Goal: Information Seeking & Learning: Understand process/instructions

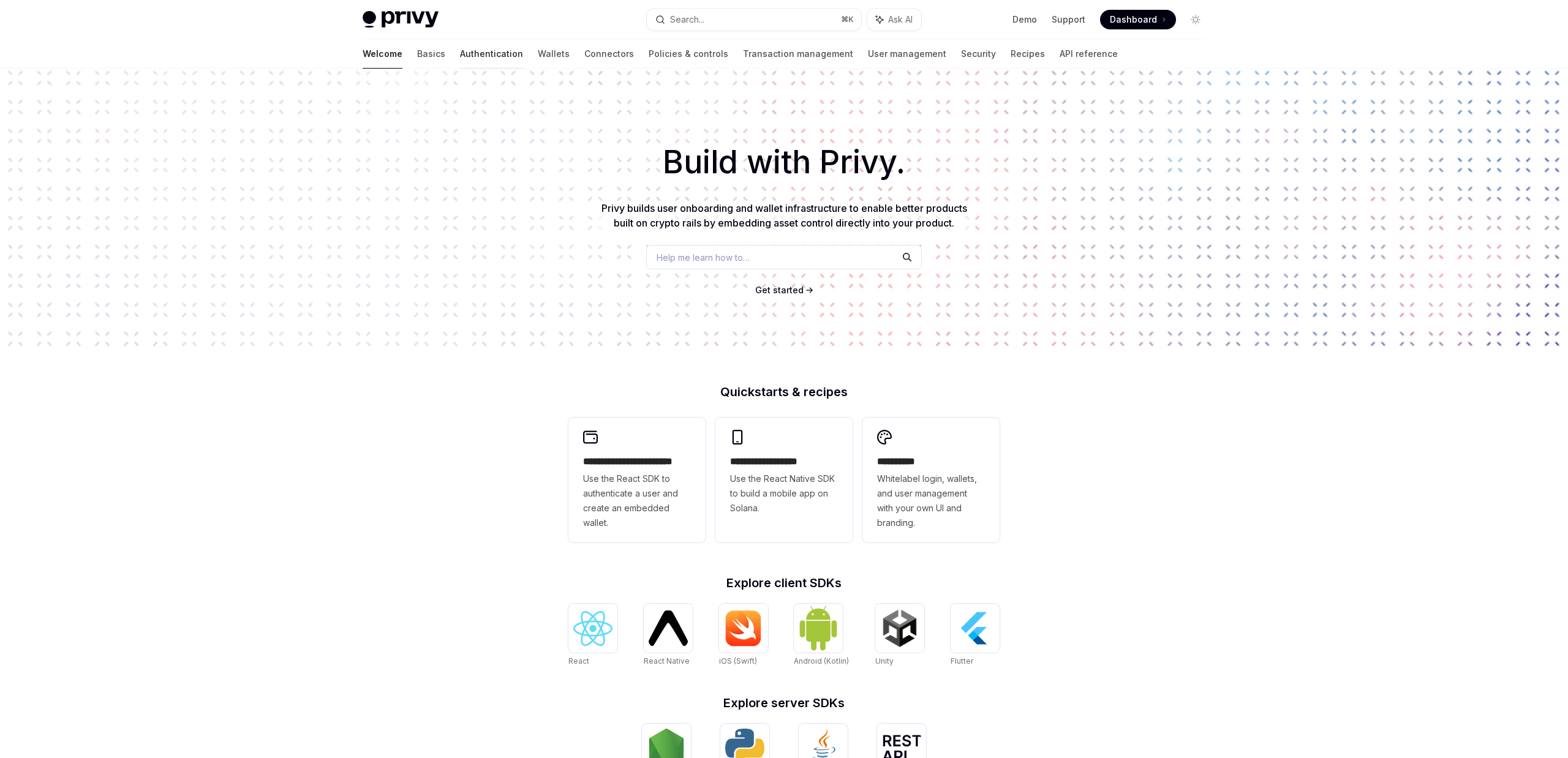
click at [460, 57] on link "Authentication" at bounding box center [492, 54] width 63 height 30
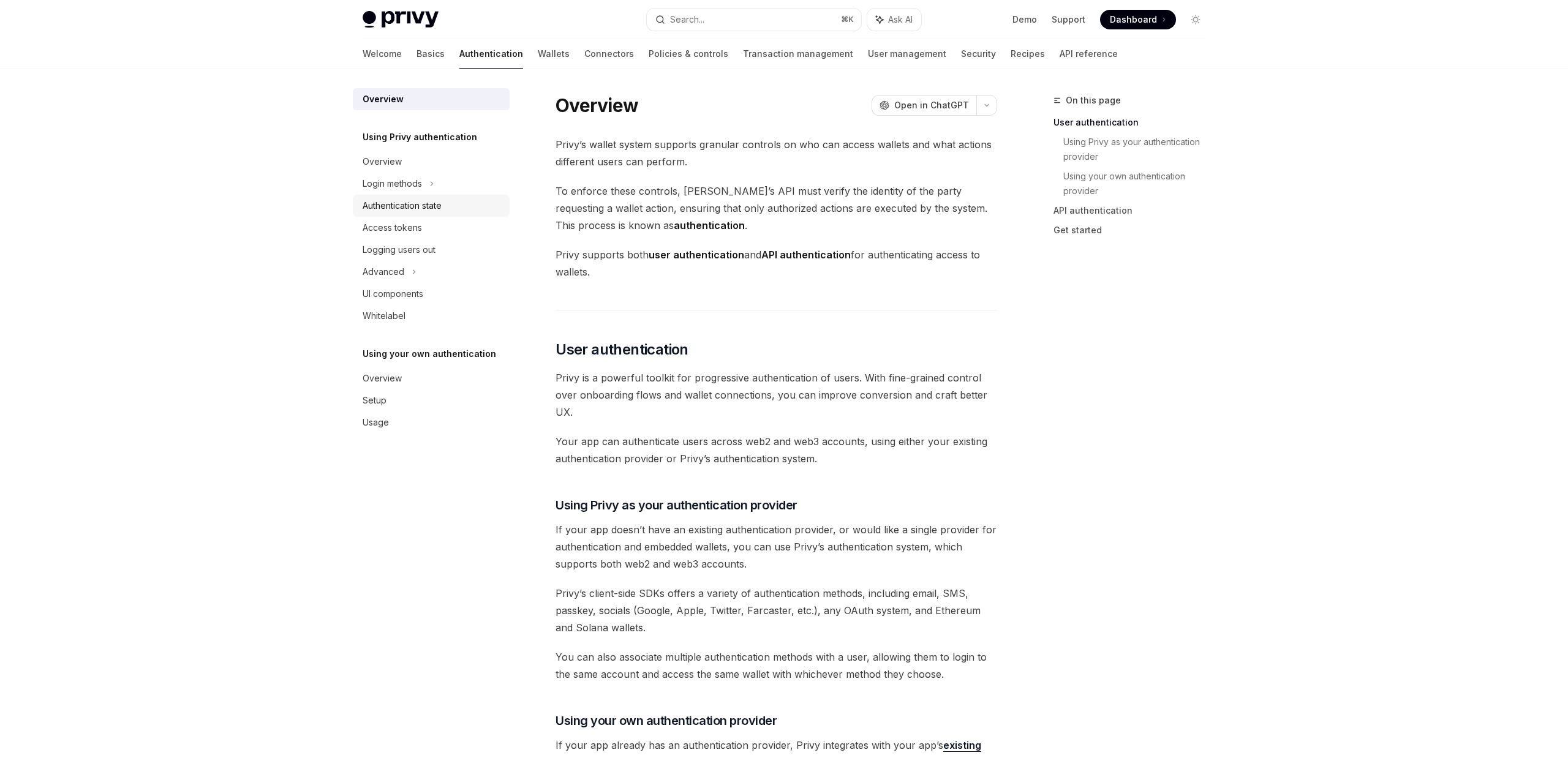
click at [411, 210] on div "Authentication state" at bounding box center [402, 206] width 79 height 15
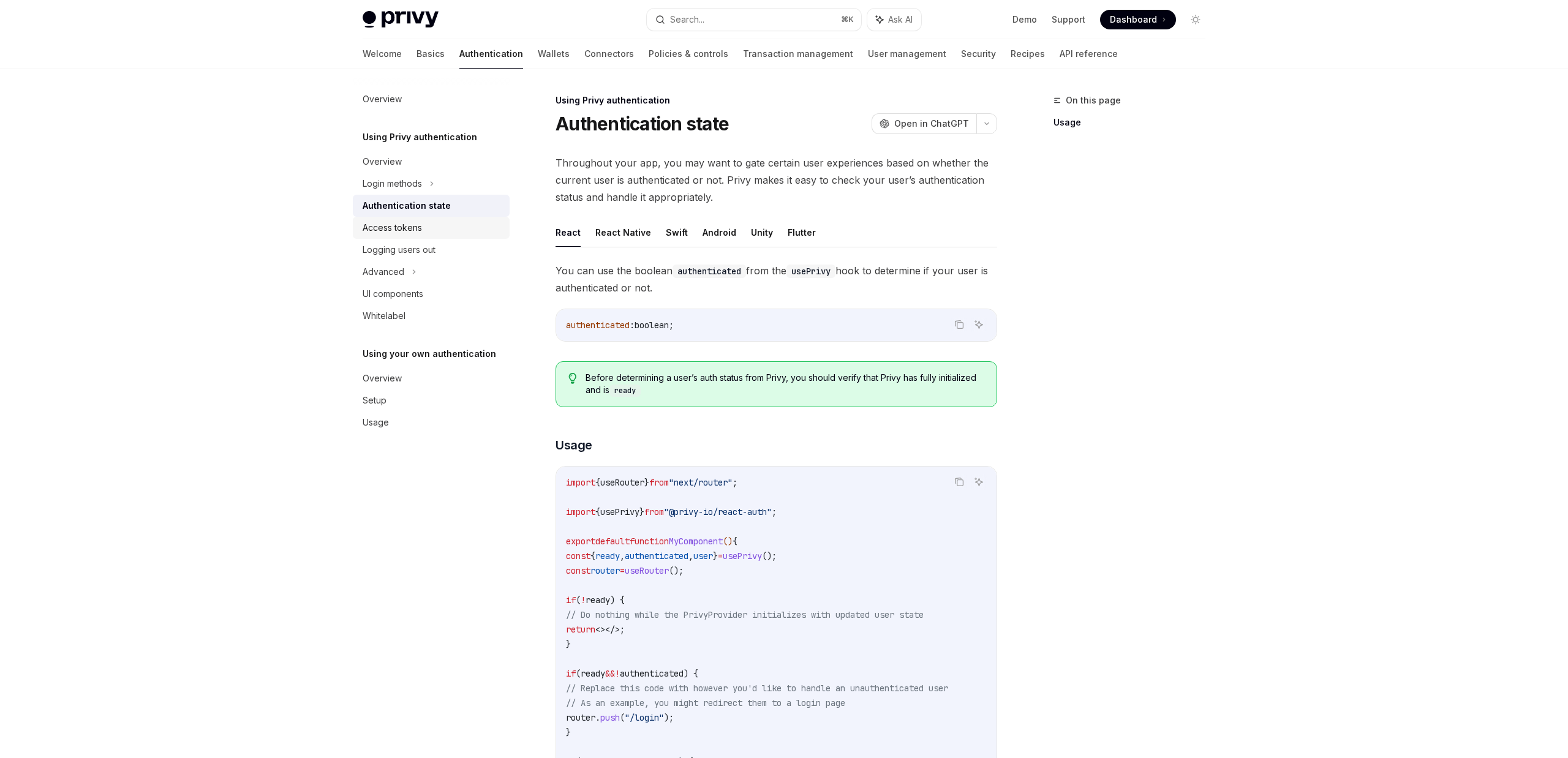
click at [419, 224] on div "Access tokens" at bounding box center [392, 228] width 60 height 15
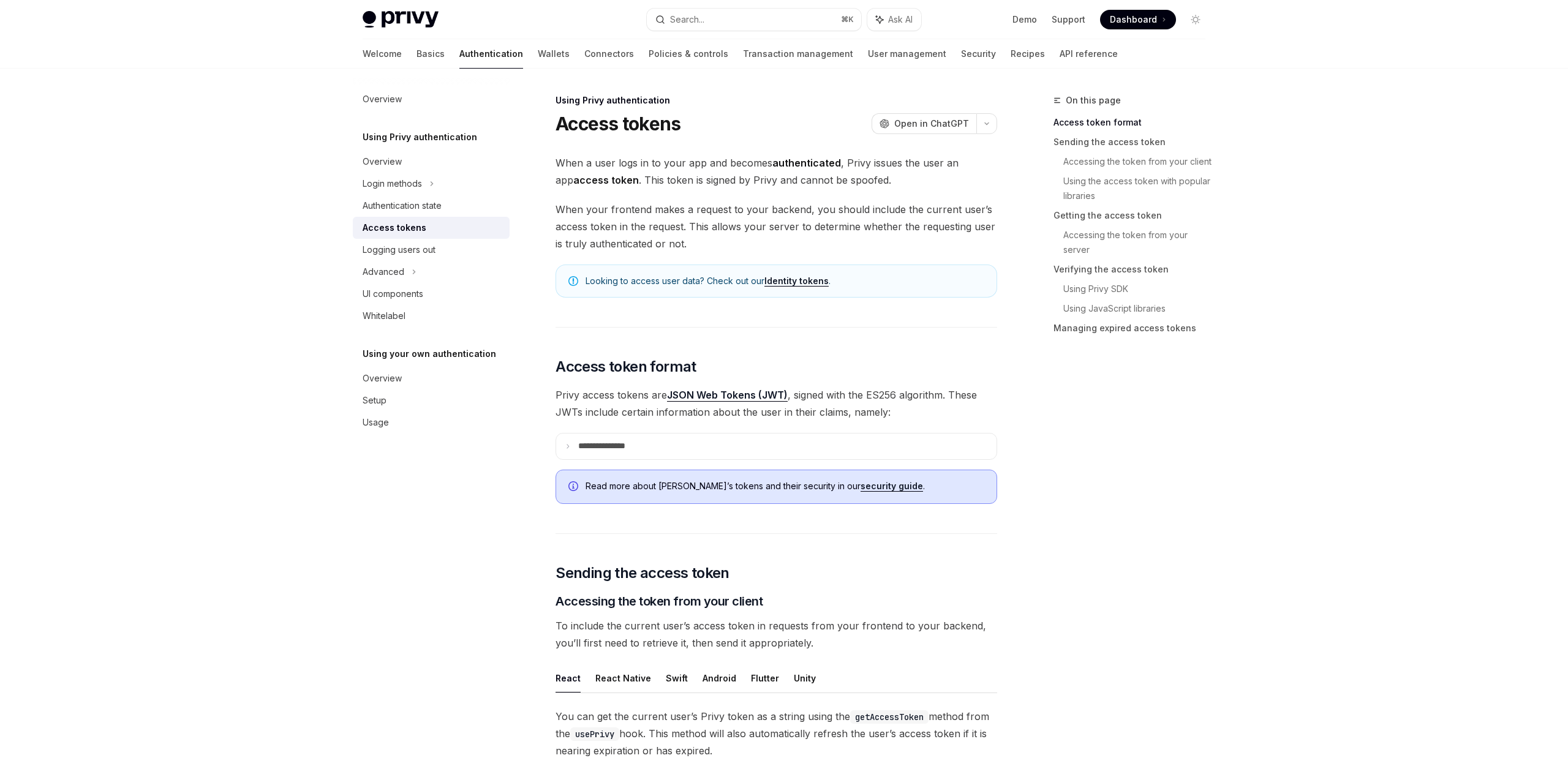
scroll to position [76, 0]
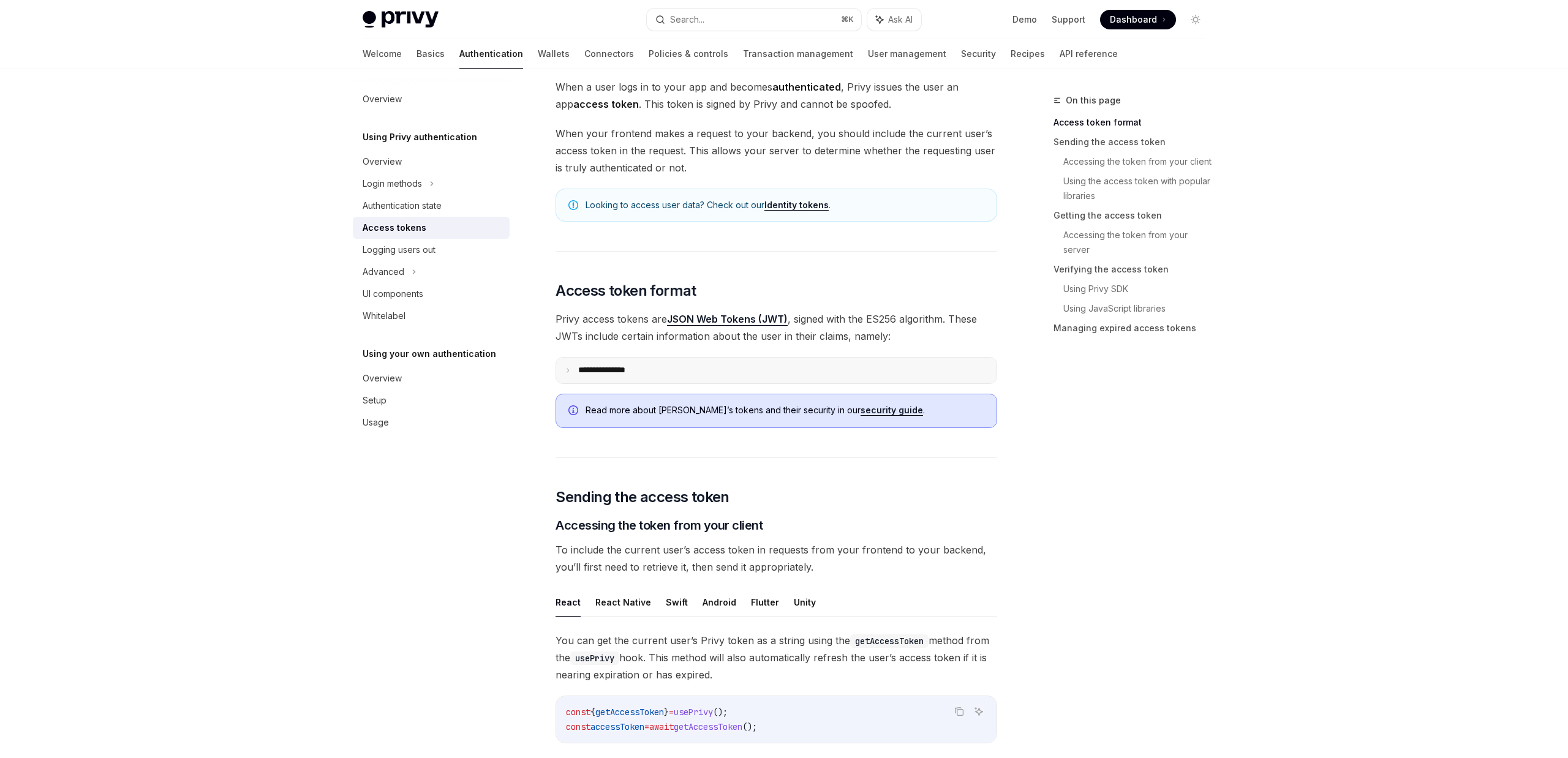
click at [596, 372] on p "**********" at bounding box center [612, 370] width 67 height 11
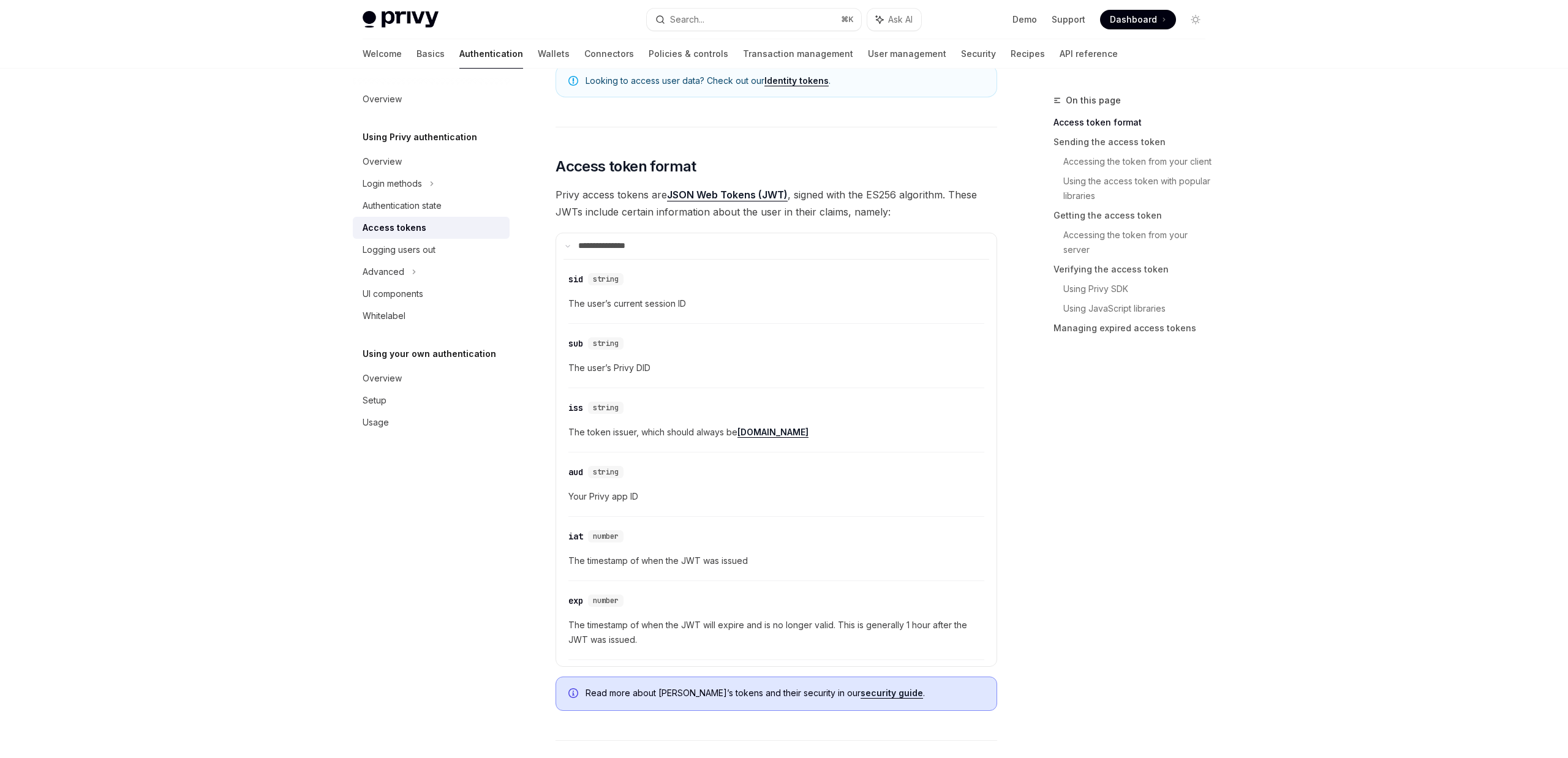
scroll to position [199, 0]
click at [572, 255] on summary "**********" at bounding box center [777, 248] width 441 height 26
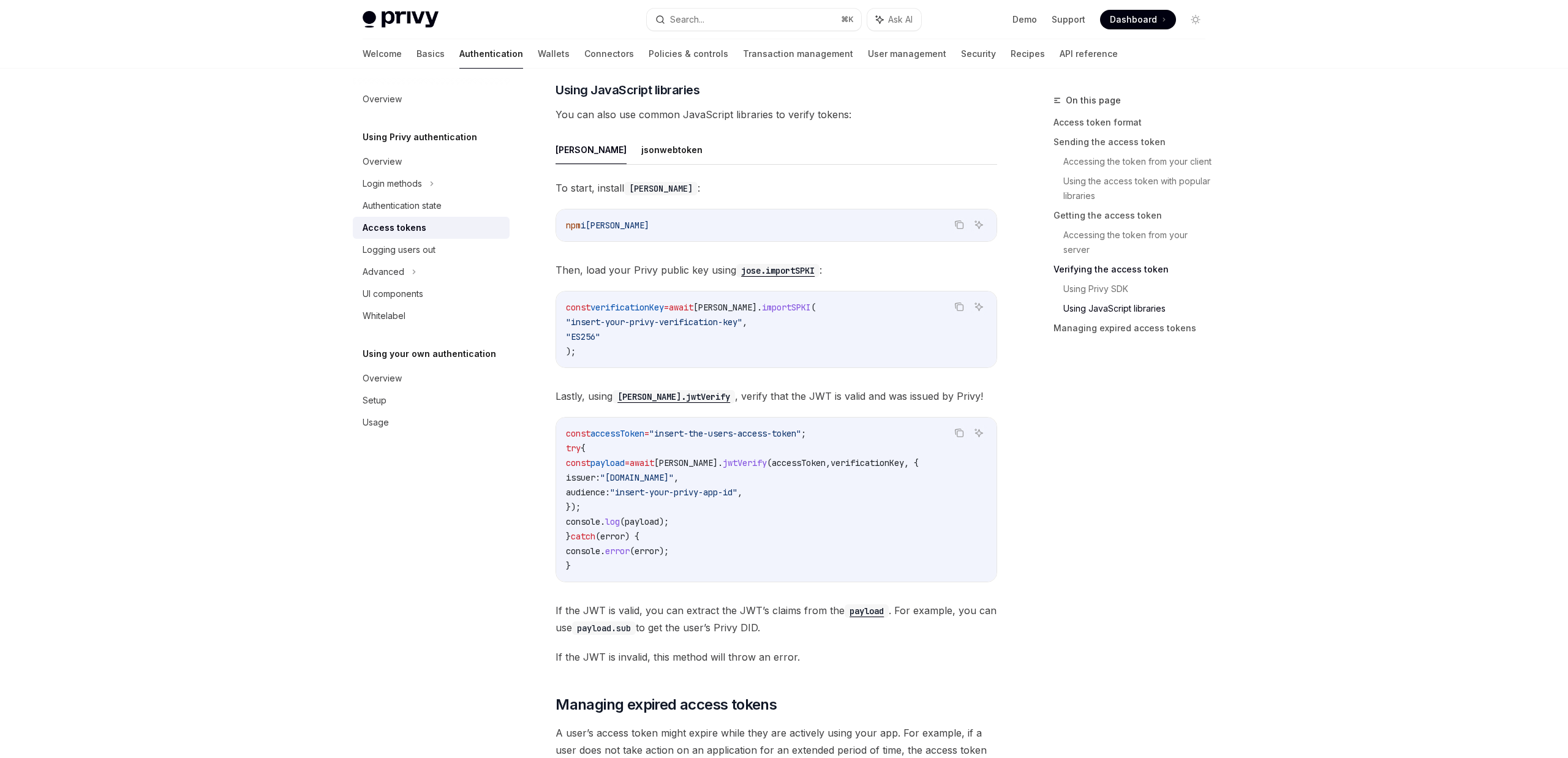
scroll to position [2697, 0]
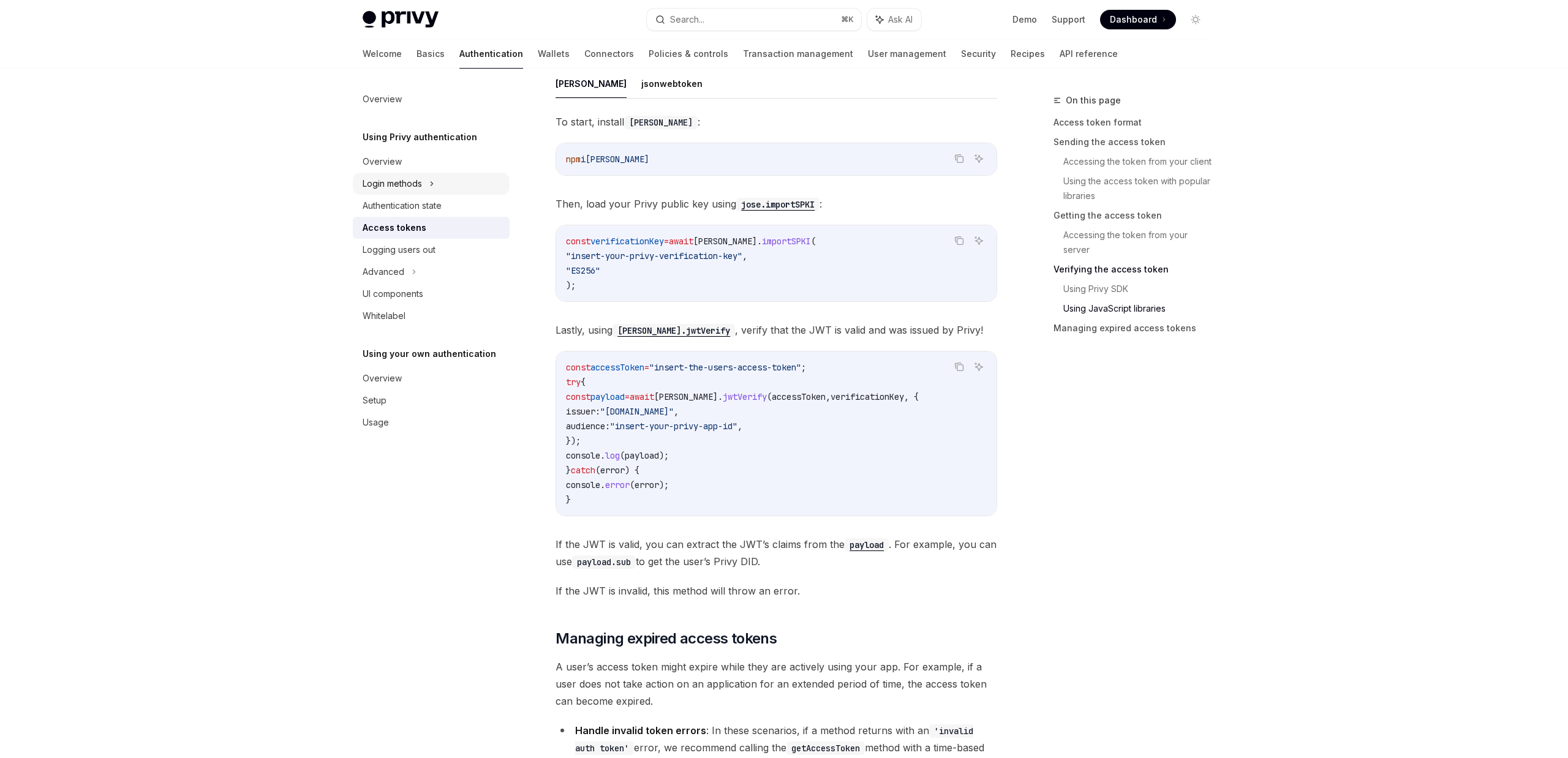
click at [405, 190] on div "Login methods" at bounding box center [392, 184] width 60 height 15
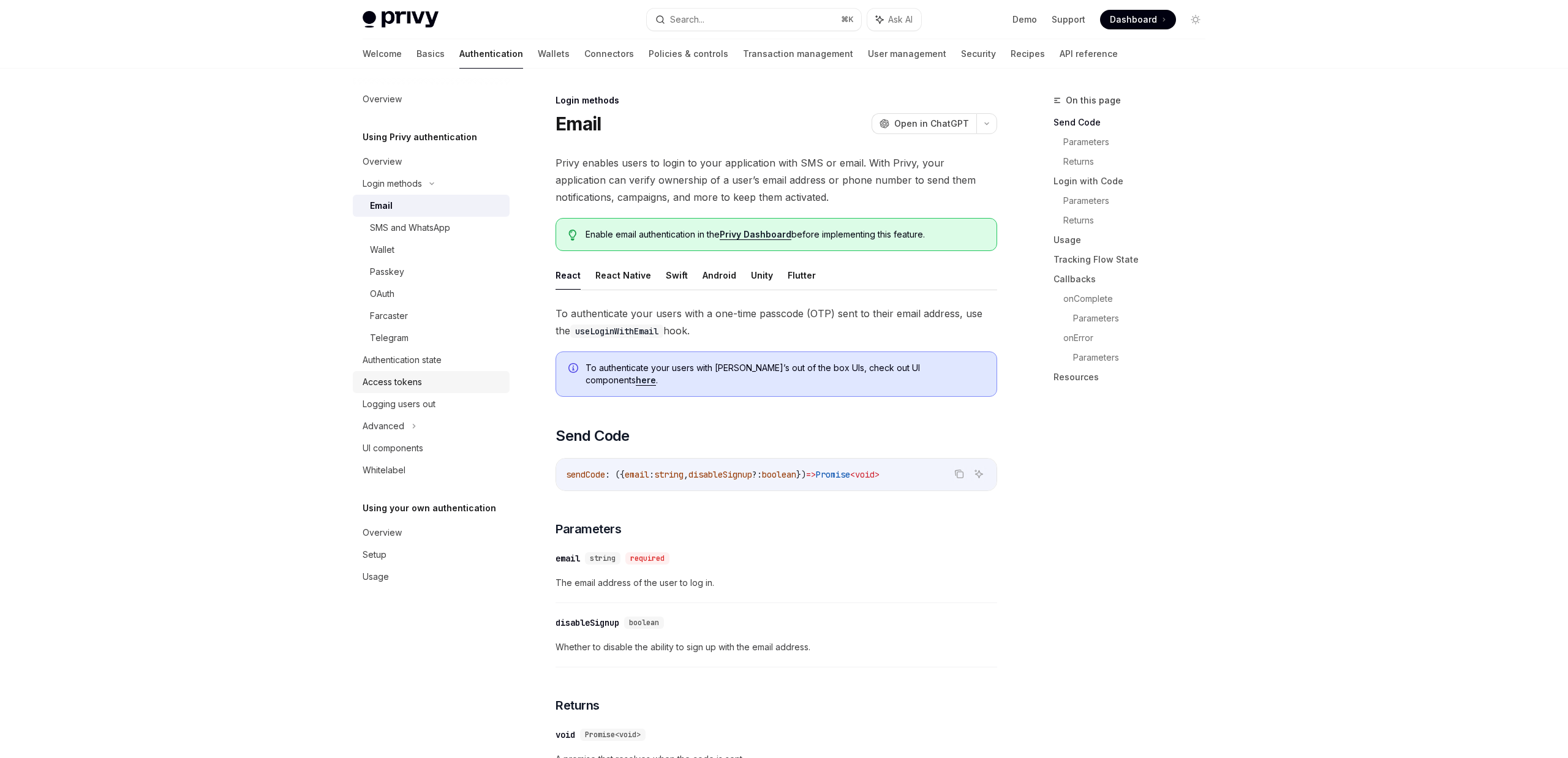
click at [420, 386] on div "Access tokens" at bounding box center [392, 382] width 60 height 15
type textarea "*"
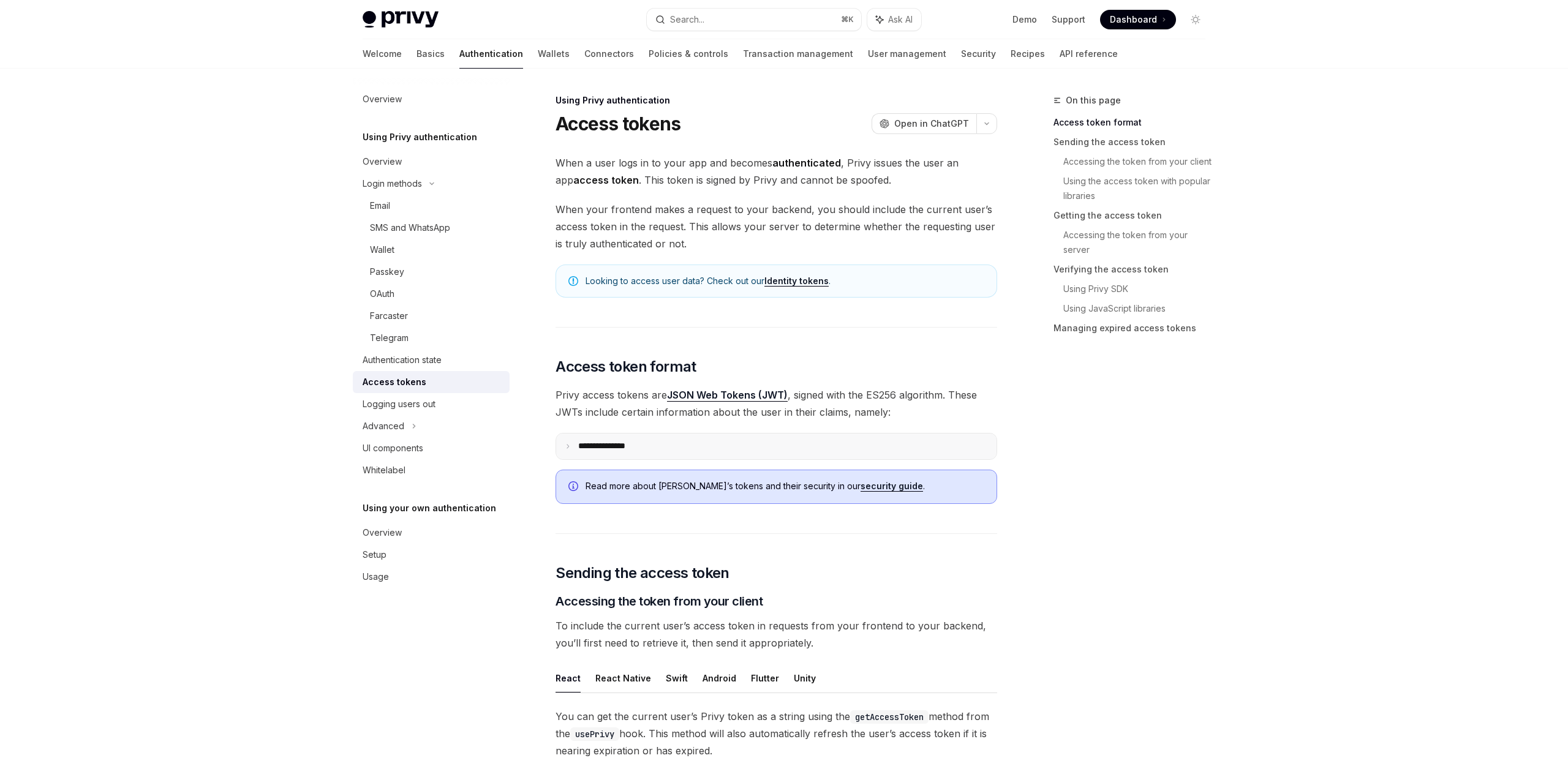
click at [602, 452] on p "**********" at bounding box center [612, 447] width 67 height 11
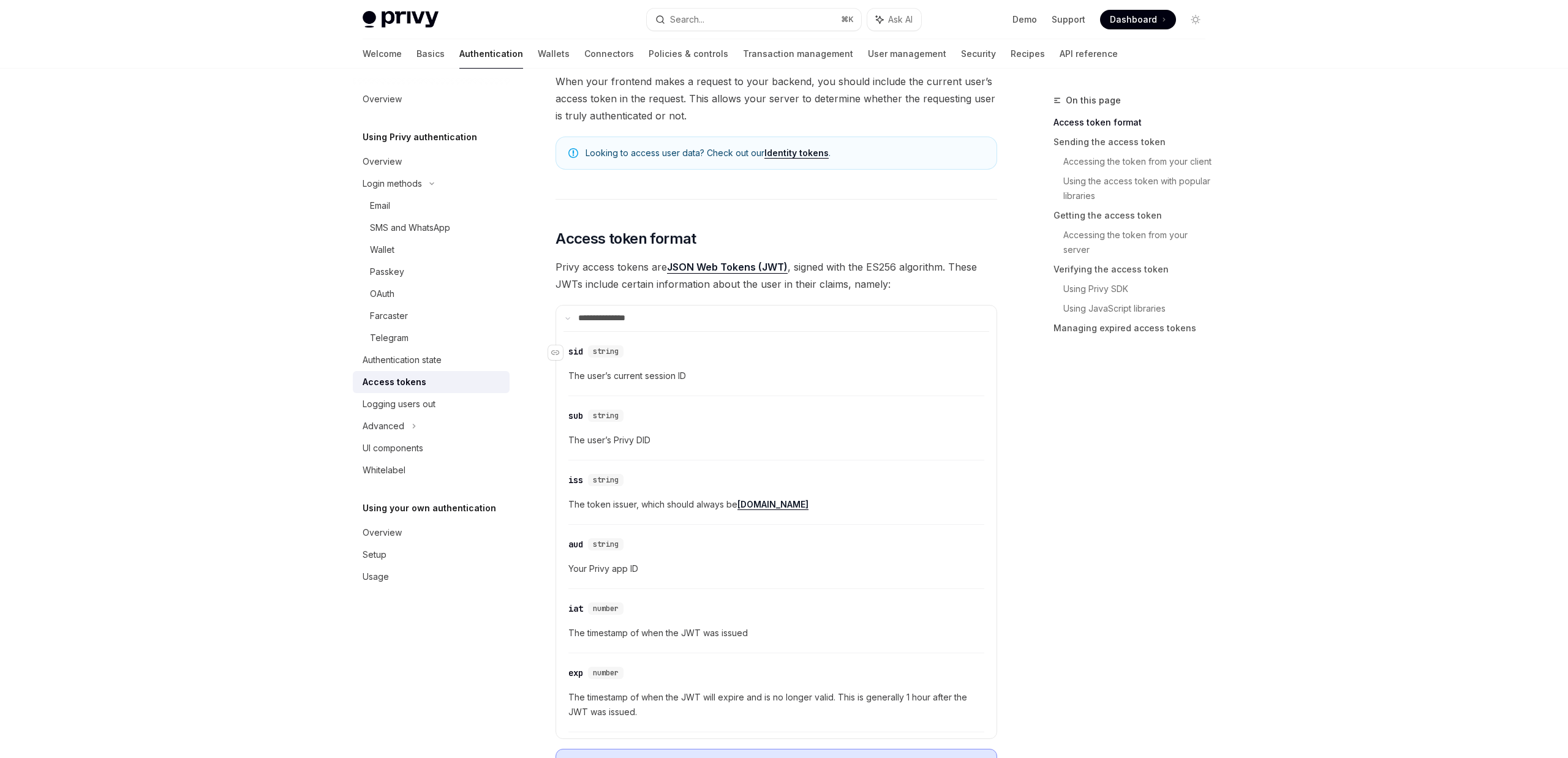
scroll to position [170, 0]
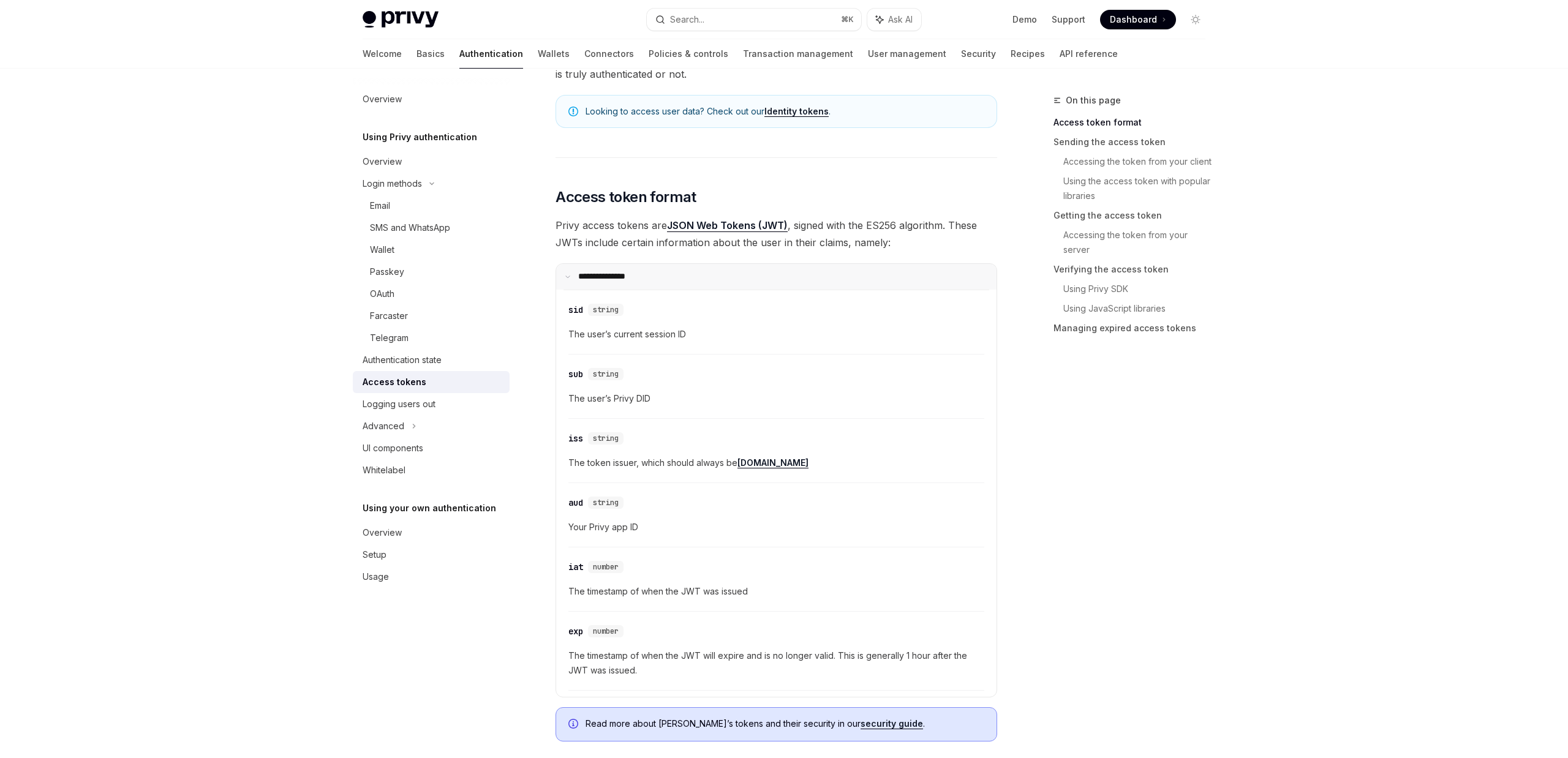
click at [610, 282] on p "**********" at bounding box center [610, 277] width 63 height 11
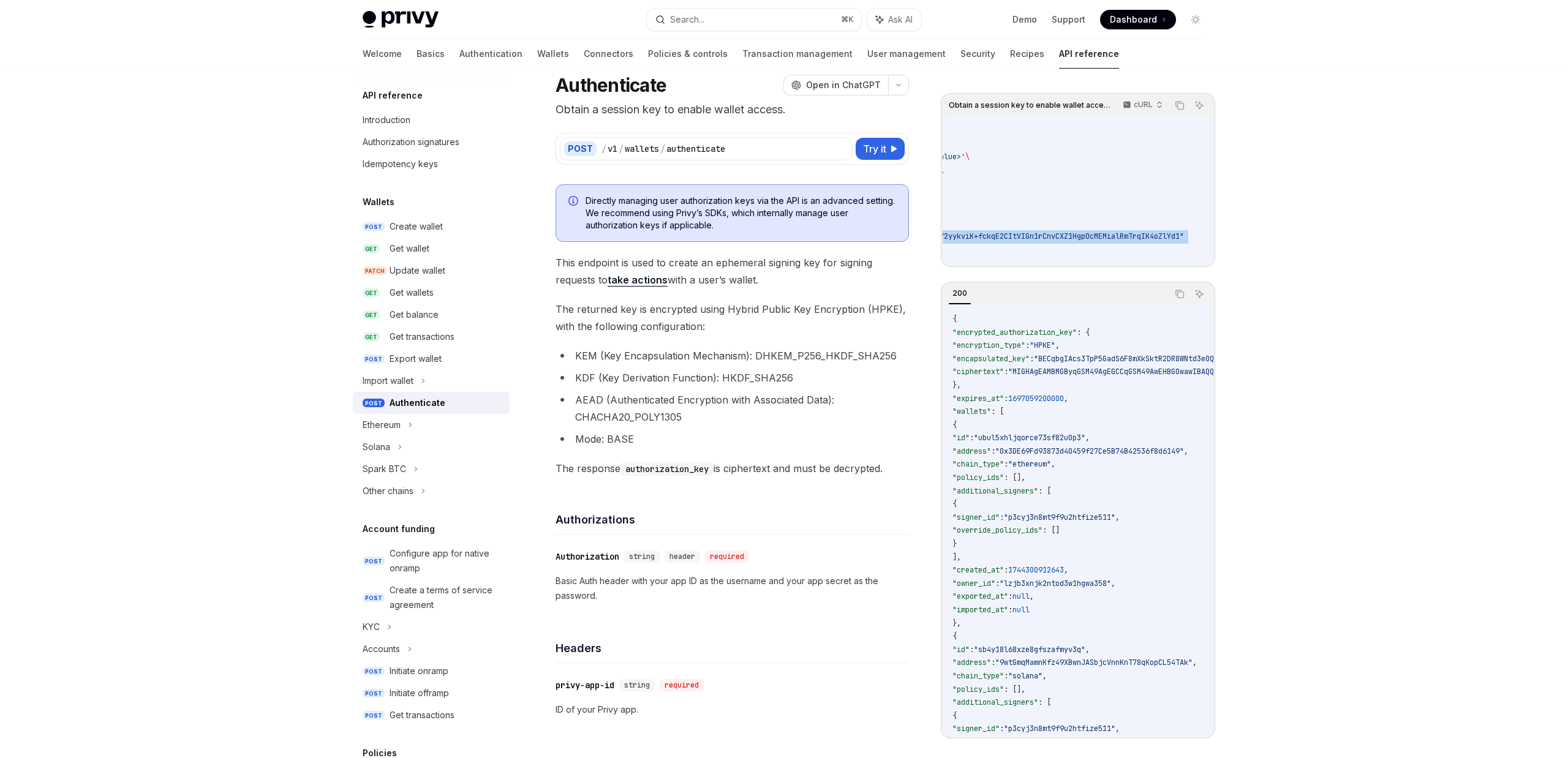
scroll to position [0, 602]
drag, startPoint x: 954, startPoint y: 211, endPoint x: 1190, endPoint y: 208, distance: 236.0
click at [1190, 208] on code "curl --request POST \ --url [URL][DOMAIN_NAME] \ --header 'Authorization: Basic…" at bounding box center [991, 190] width 446 height 132
click at [897, 210] on span ""user_jwt": "[SECURITY_DATA]"," at bounding box center [832, 210] width 129 height 10
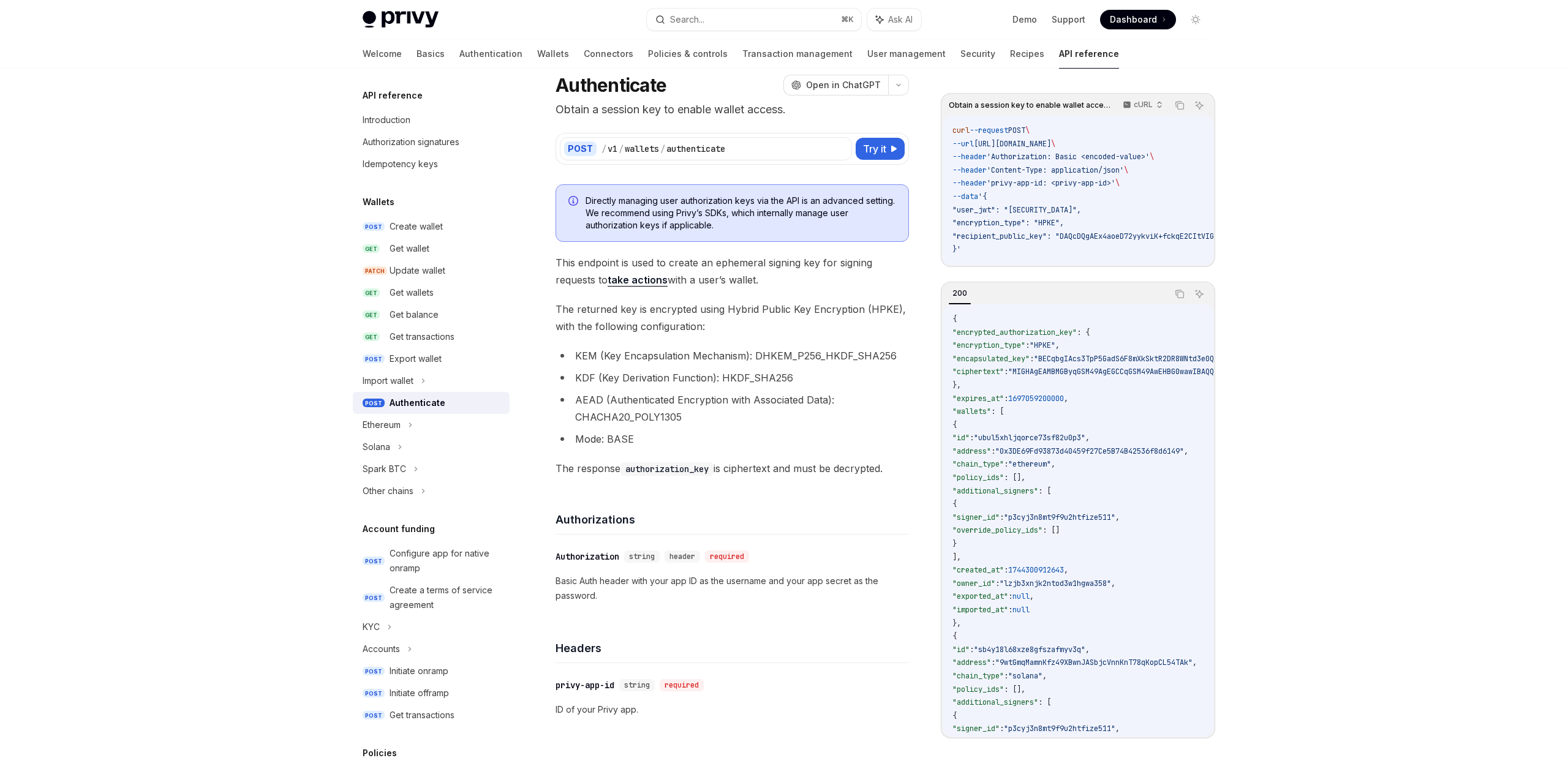
drag, startPoint x: 1121, startPoint y: 212, endPoint x: 833, endPoint y: 212, distance: 288.0
click at [1040, 233] on span ""recipient_public_key": "DAQcDQgAEx4aoeD72yykviK+fckqE2CItVIGn1rCnvCXZ1HgpOcMEM…" at bounding box center [1161, 236] width 416 height 10
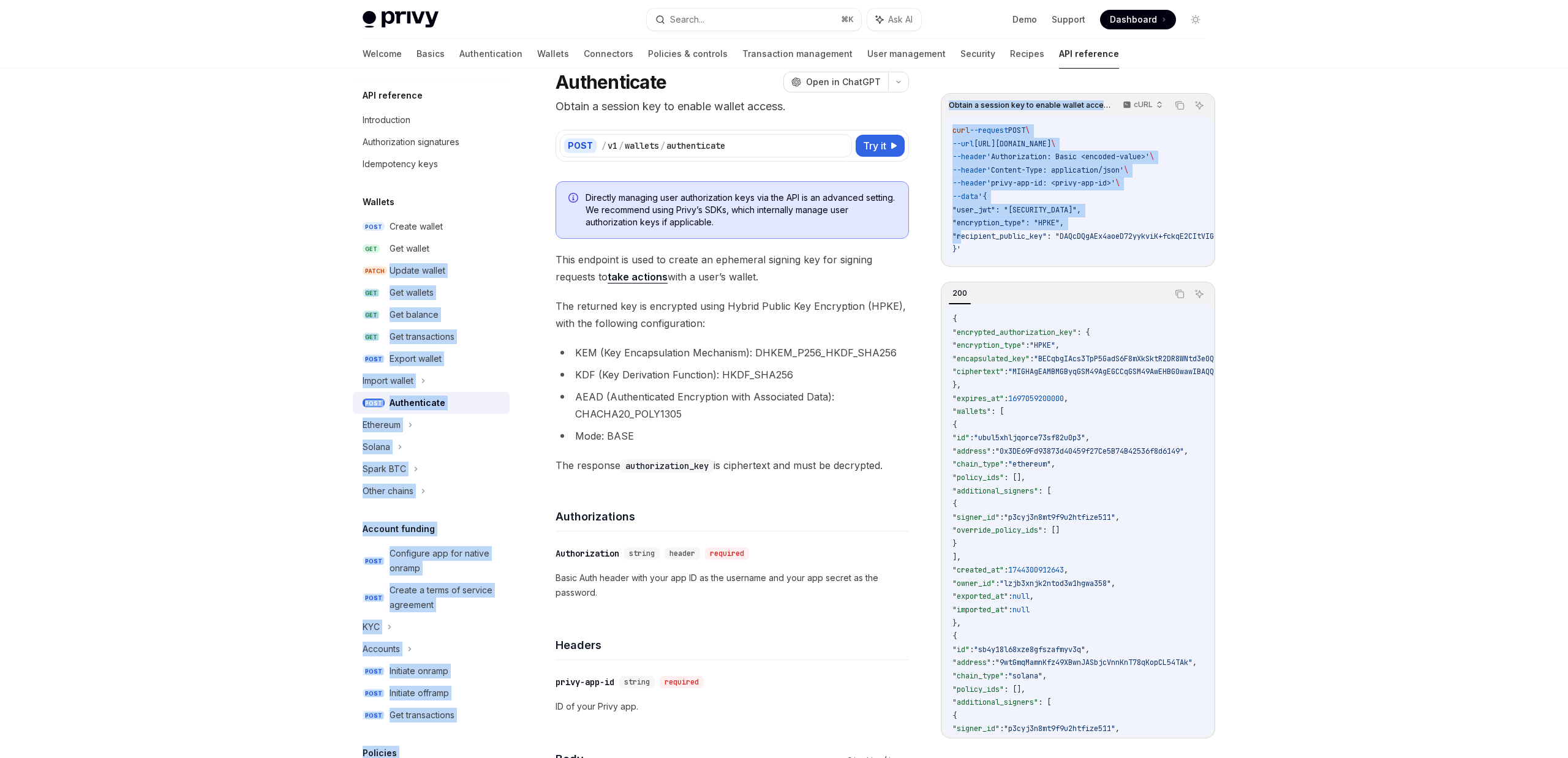
drag, startPoint x: 960, startPoint y: 236, endPoint x: 522, endPoint y: 260, distance: 438.7
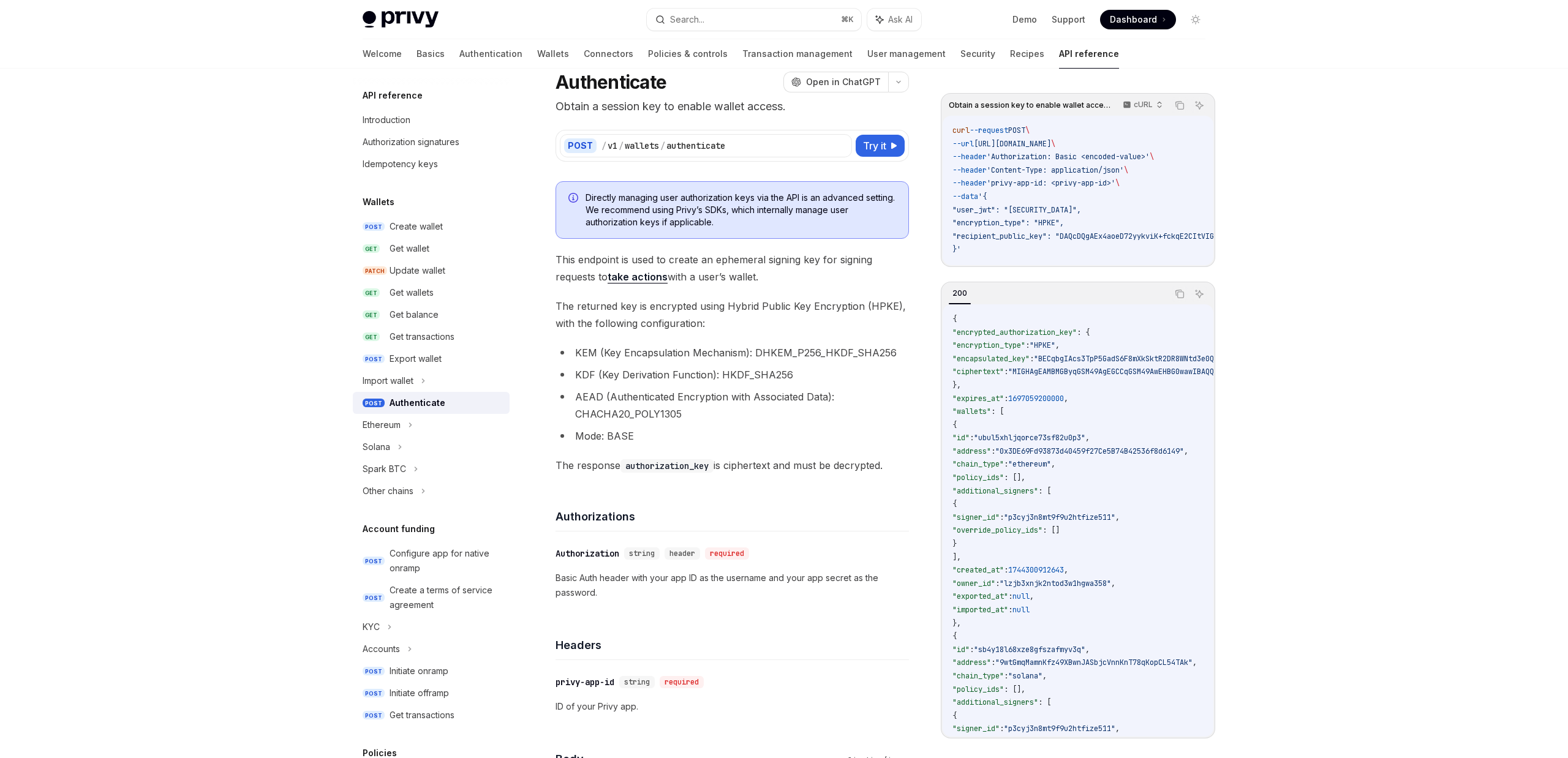
click at [889, 251] on span "This endpoint is used to create an ephemeral signing key for signing requests t…" at bounding box center [732, 268] width 353 height 34
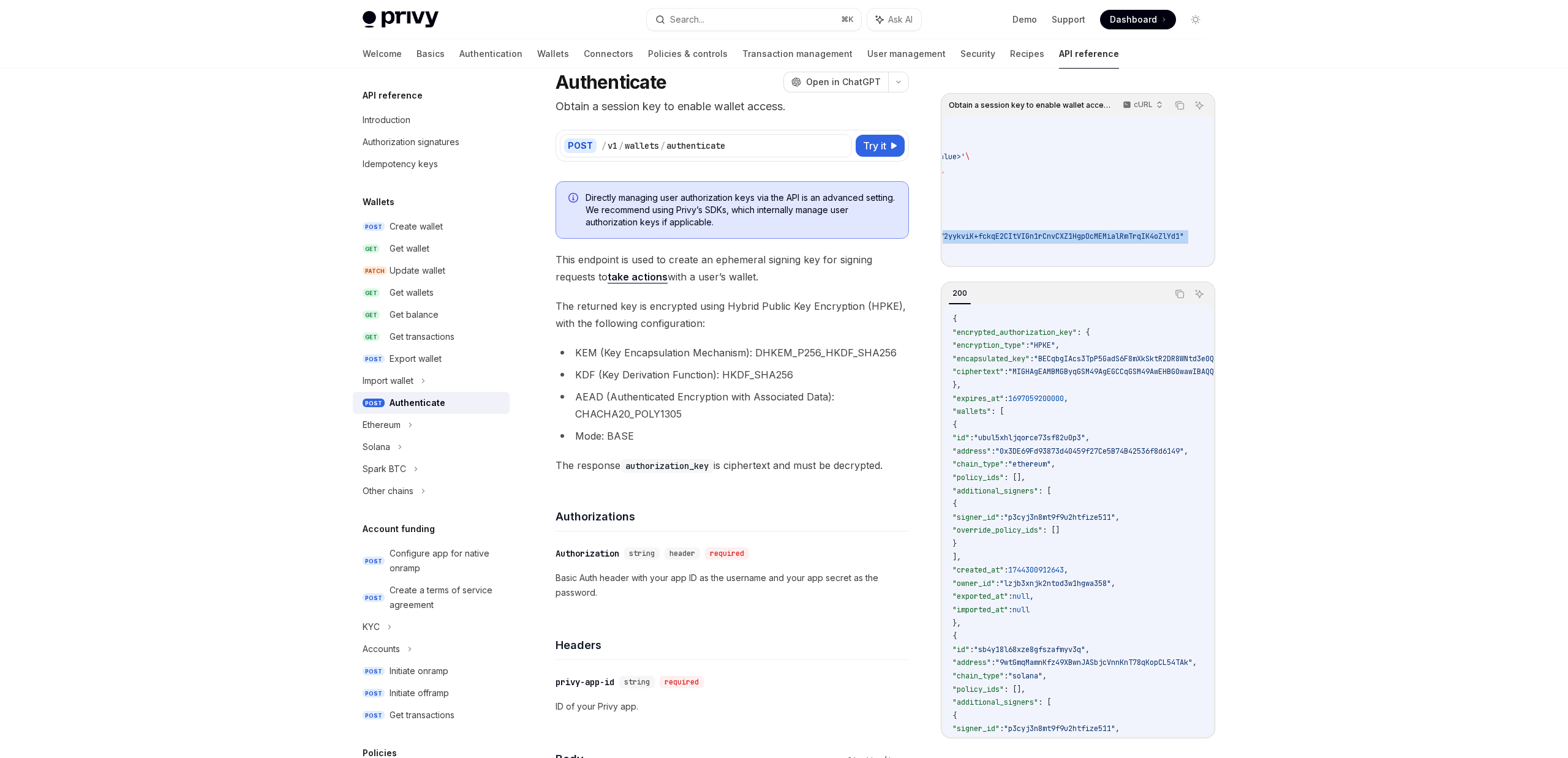
scroll to position [0, 602]
drag, startPoint x: 958, startPoint y: 211, endPoint x: 1245, endPoint y: 211, distance: 287.0
click at [1245, 211] on div "Privy Docs home page Search... ⌘ K Ask AI Demo Support Dashboard Dashboard Sear…" at bounding box center [784, 770] width 1568 height 1623
copy code ""user_jwt": "[SECURITY_DATA]", "encryption_type": "HPKE", "recipient_public_key…"
click at [897, 210] on span ""user_jwt": "[SECURITY_DATA]"," at bounding box center [832, 210] width 129 height 10
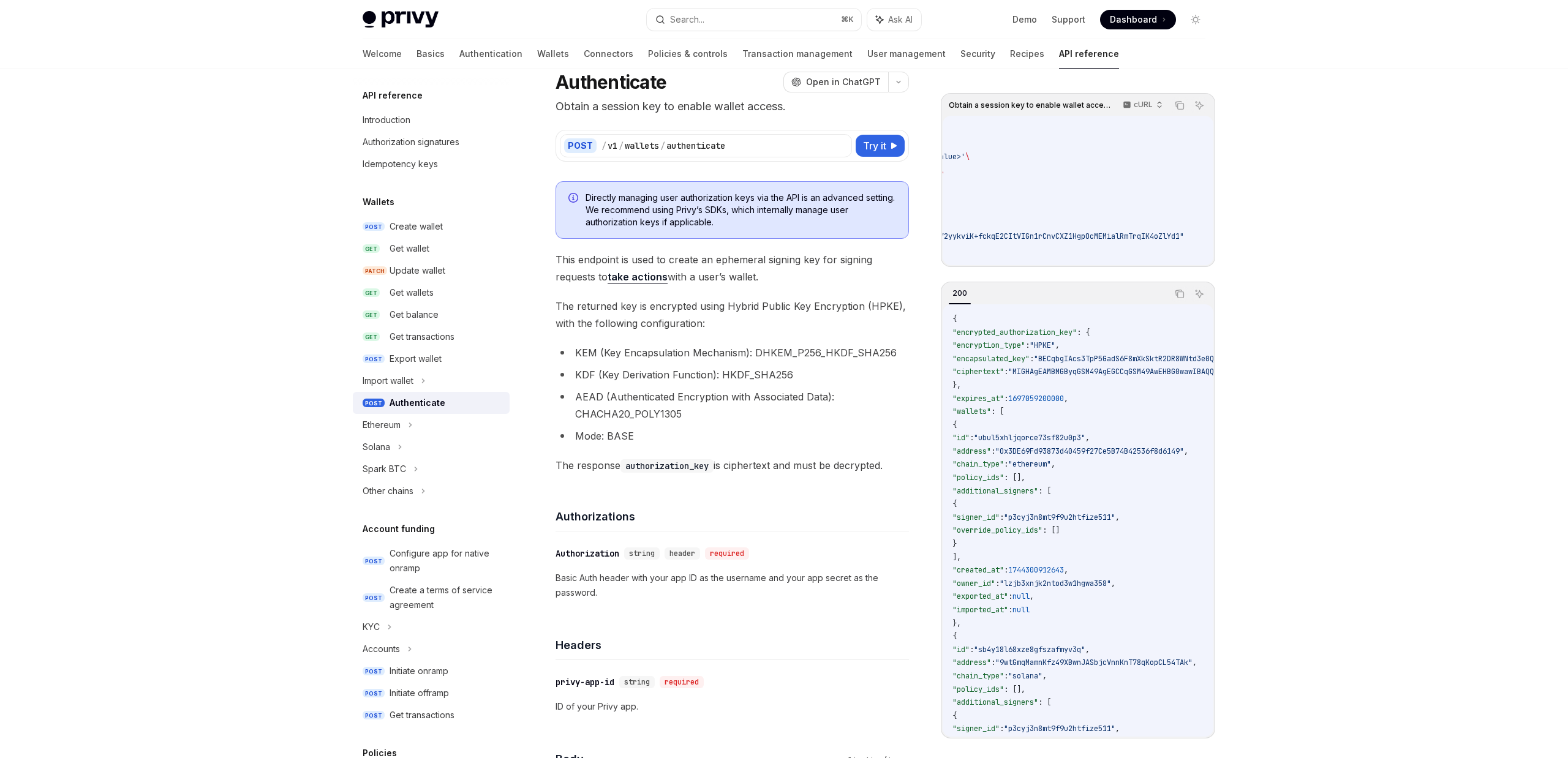
scroll to position [0, 0]
drag, startPoint x: 1000, startPoint y: 207, endPoint x: 810, endPoint y: 206, distance: 190.0
click at [875, 359] on li "KEM (Key Encapsulation Mechanism): DHKEM_P256_HKDF_SHA256" at bounding box center [732, 353] width 353 height 17
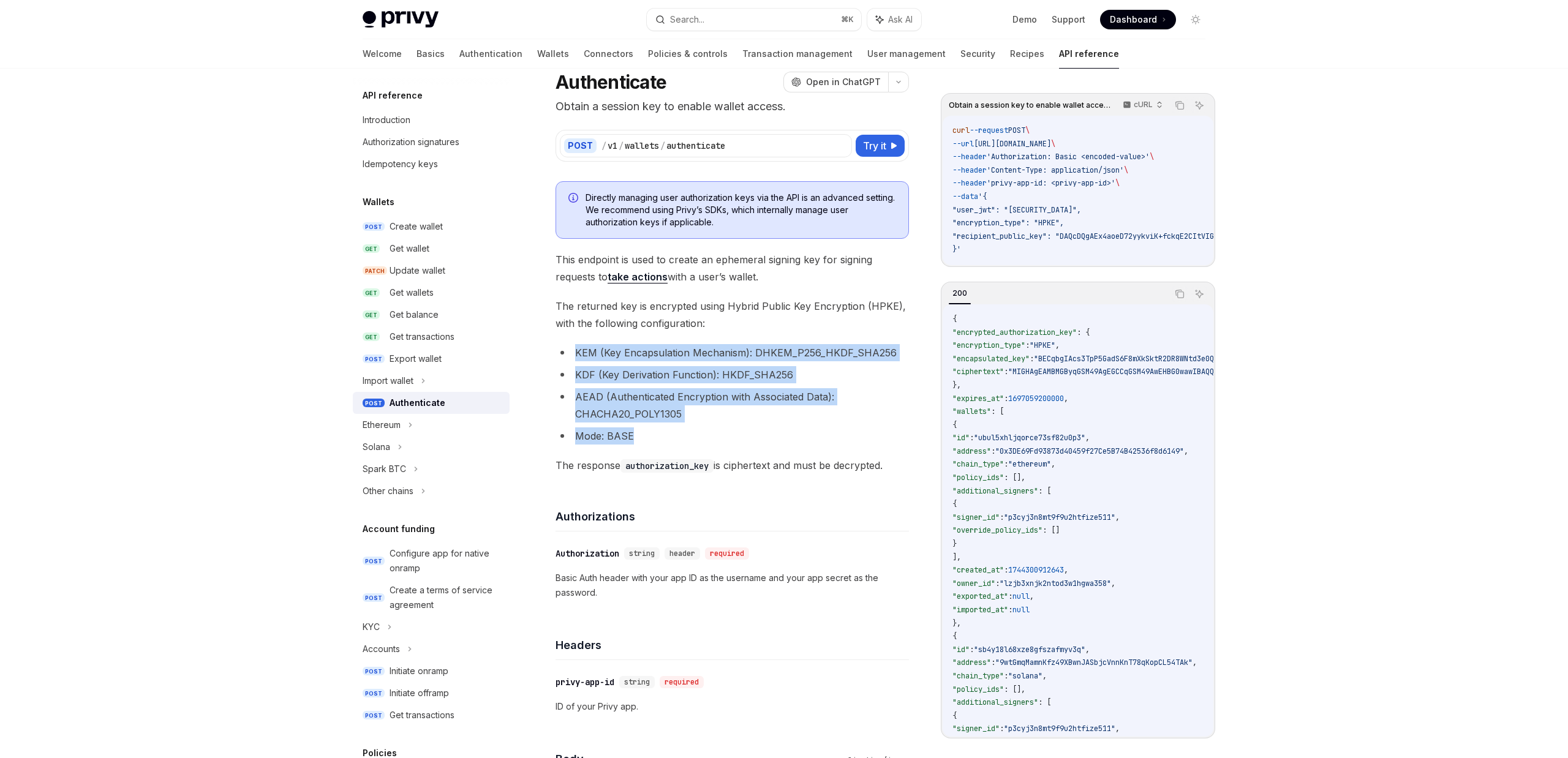
drag, startPoint x: 684, startPoint y: 431, endPoint x: 575, endPoint y: 345, distance: 138.8
click at [575, 345] on ul "KEM (Key Encapsulation Mechanism): DHKEM_P256_HKDF_SHA256 KDF (Key Derivation F…" at bounding box center [732, 394] width 353 height 100
click at [734, 394] on li "AEAD (Authenticated Encryption with Associated Data): CHACHA20_POLY1305" at bounding box center [732, 405] width 353 height 34
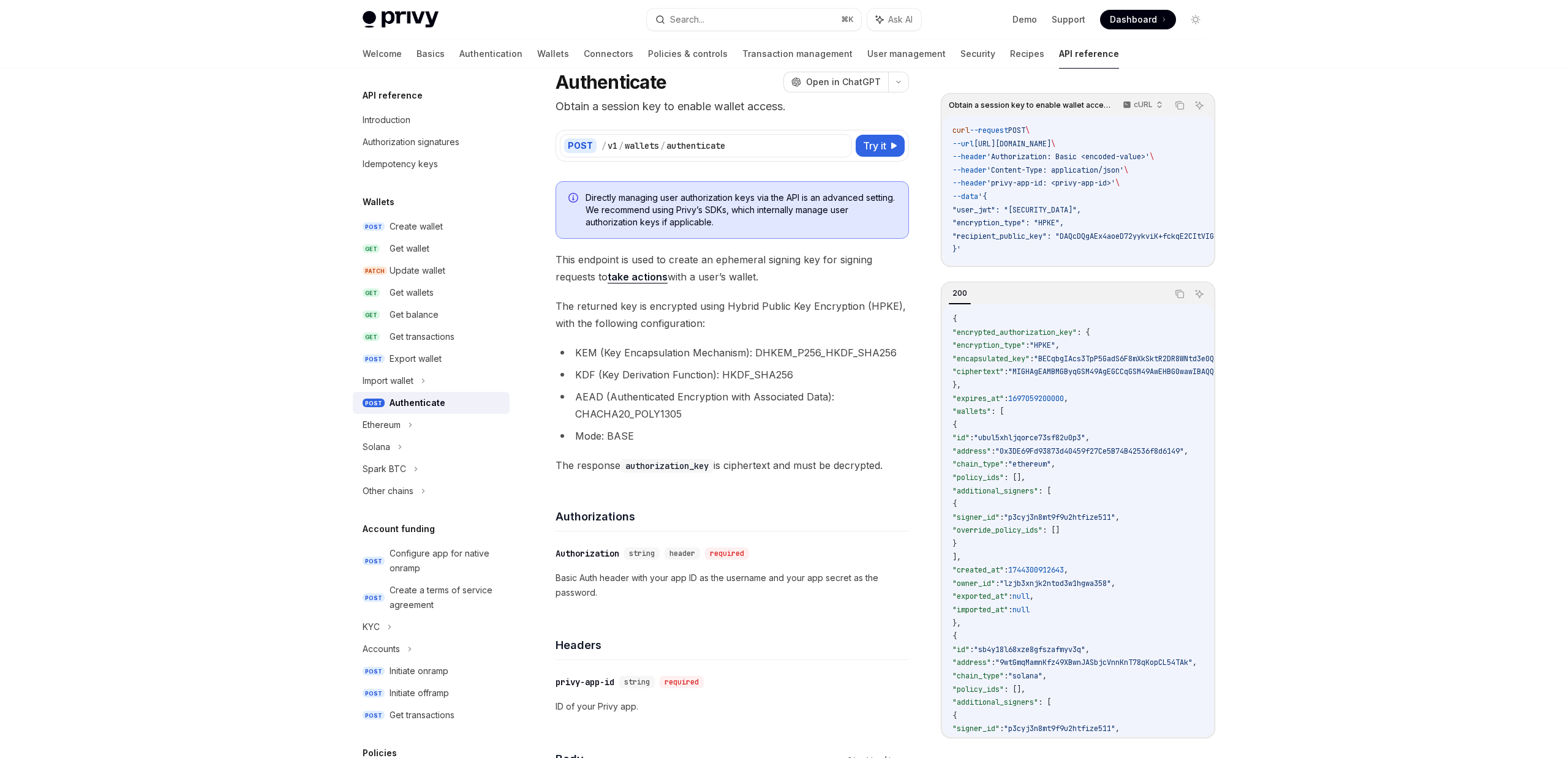
click at [577, 401] on li "AEAD (Authenticated Encryption with Associated Data): CHACHA20_POLY1305" at bounding box center [732, 405] width 353 height 34
click at [607, 399] on li "AEAD (Authenticated Encryption with Associated Data): CHACHA20_POLY1305" at bounding box center [732, 405] width 353 height 34
click at [598, 404] on li "AEAD (Authenticated Encryption with Associated Data): CHACHA20_POLY1305" at bounding box center [732, 405] width 353 height 34
drag, startPoint x: 578, startPoint y: 399, endPoint x: 600, endPoint y: 399, distance: 22.0
click at [600, 399] on li "AEAD (Authenticated Encryption with Associated Data): CHACHA20_POLY1305" at bounding box center [732, 405] width 353 height 34
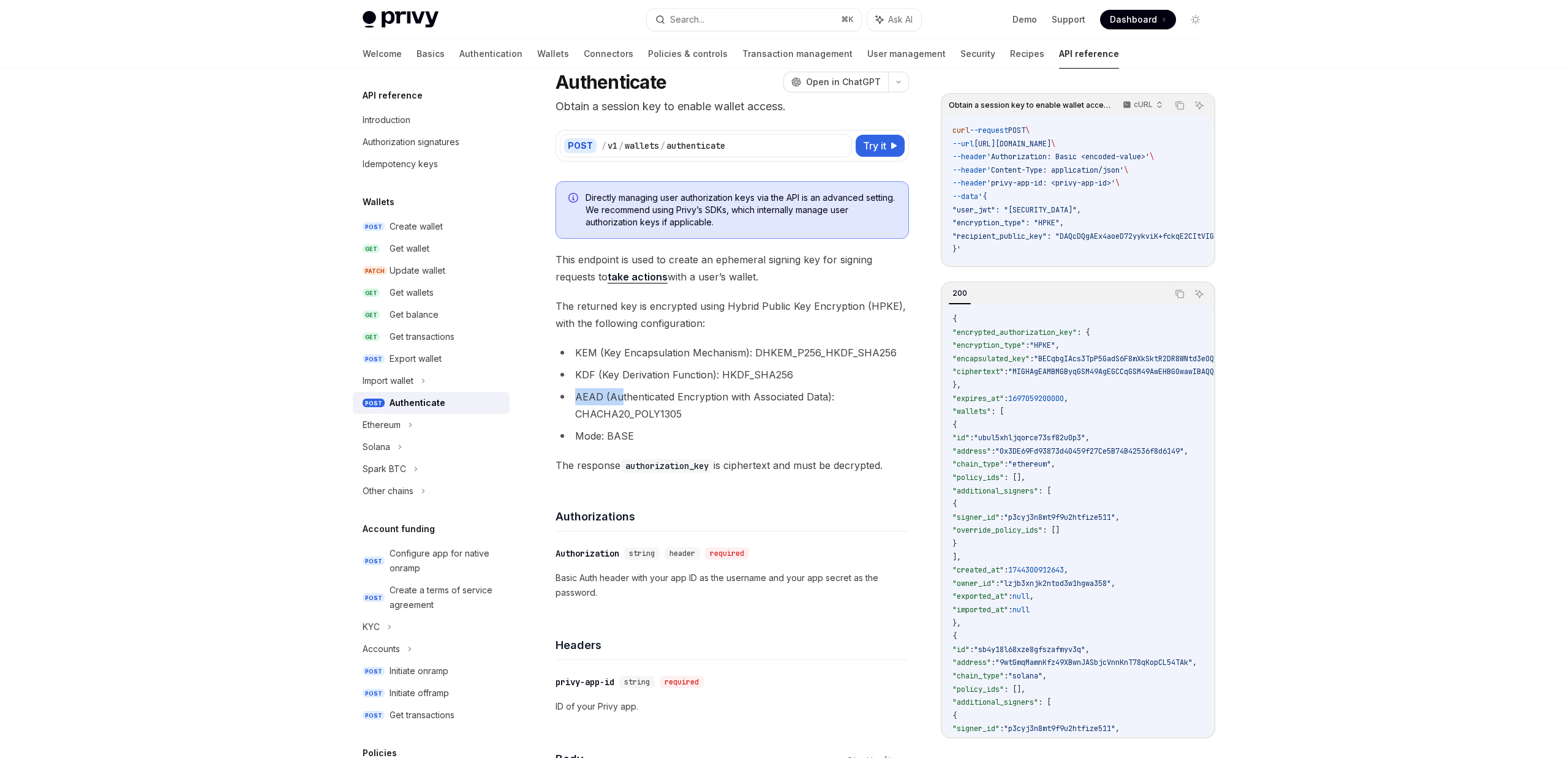
drag, startPoint x: 578, startPoint y: 398, endPoint x: 627, endPoint y: 402, distance: 49.2
click at [622, 401] on li "AEAD (Authenticated Encryption with Associated Data): CHACHA20_POLY1305" at bounding box center [732, 405] width 353 height 34
click at [634, 407] on li "AEAD (Authenticated Encryption with Associated Data): CHACHA20_POLY1305" at bounding box center [732, 405] width 353 height 34
drag, startPoint x: 573, startPoint y: 401, endPoint x: 710, endPoint y: 466, distance: 151.6
click at [610, 398] on li "AEAD (Authenticated Encryption with Associated Data): CHACHA20_POLY1305" at bounding box center [732, 405] width 353 height 34
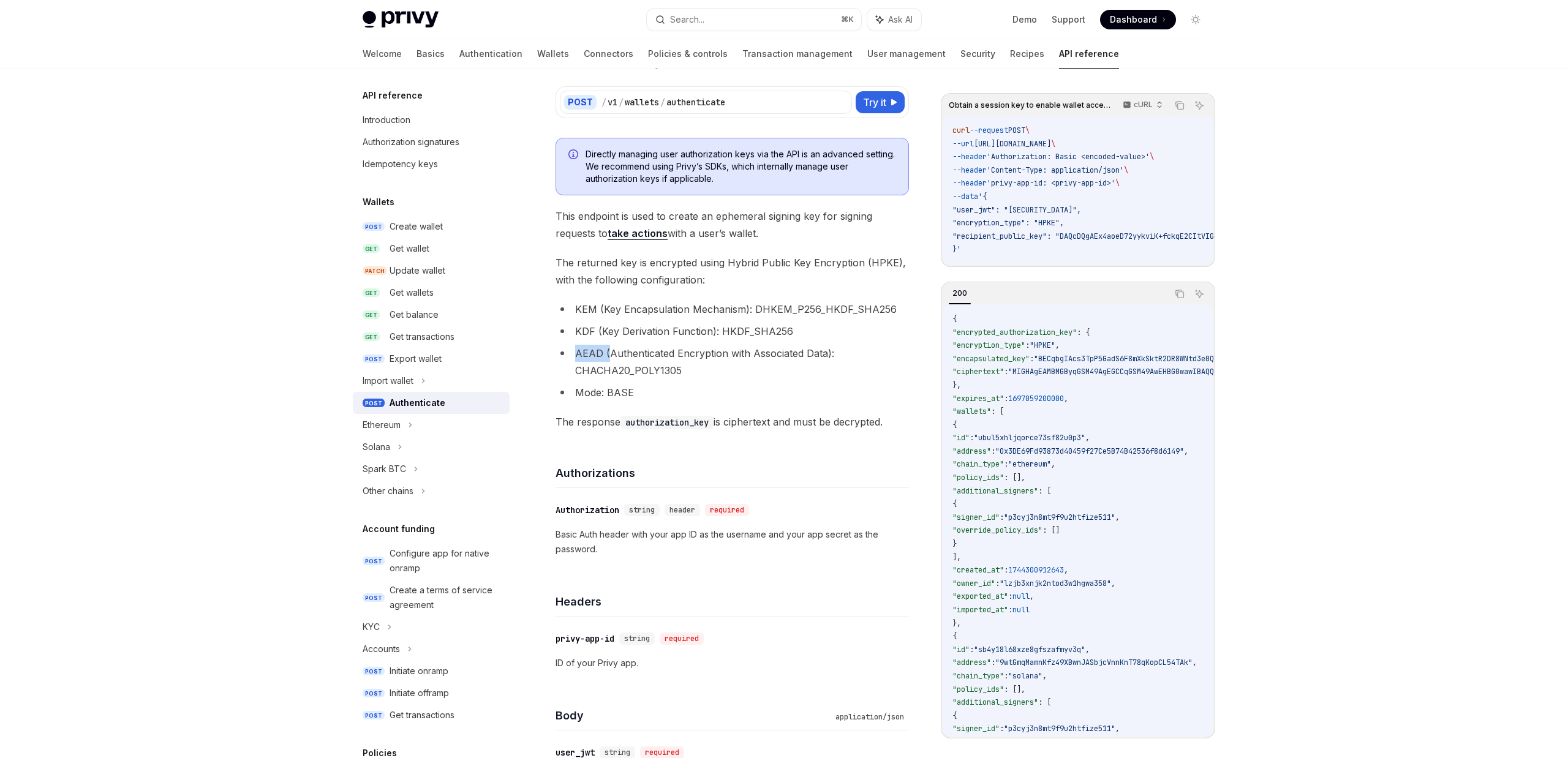
scroll to position [86, 0]
drag, startPoint x: 683, startPoint y: 372, endPoint x: 569, endPoint y: 350, distance: 116.1
click at [569, 350] on li "AEAD (Authenticated Encryption with Associated Data): CHACHA20_POLY1305" at bounding box center [732, 361] width 353 height 34
click at [626, 230] on link "take actions" at bounding box center [638, 232] width 60 height 13
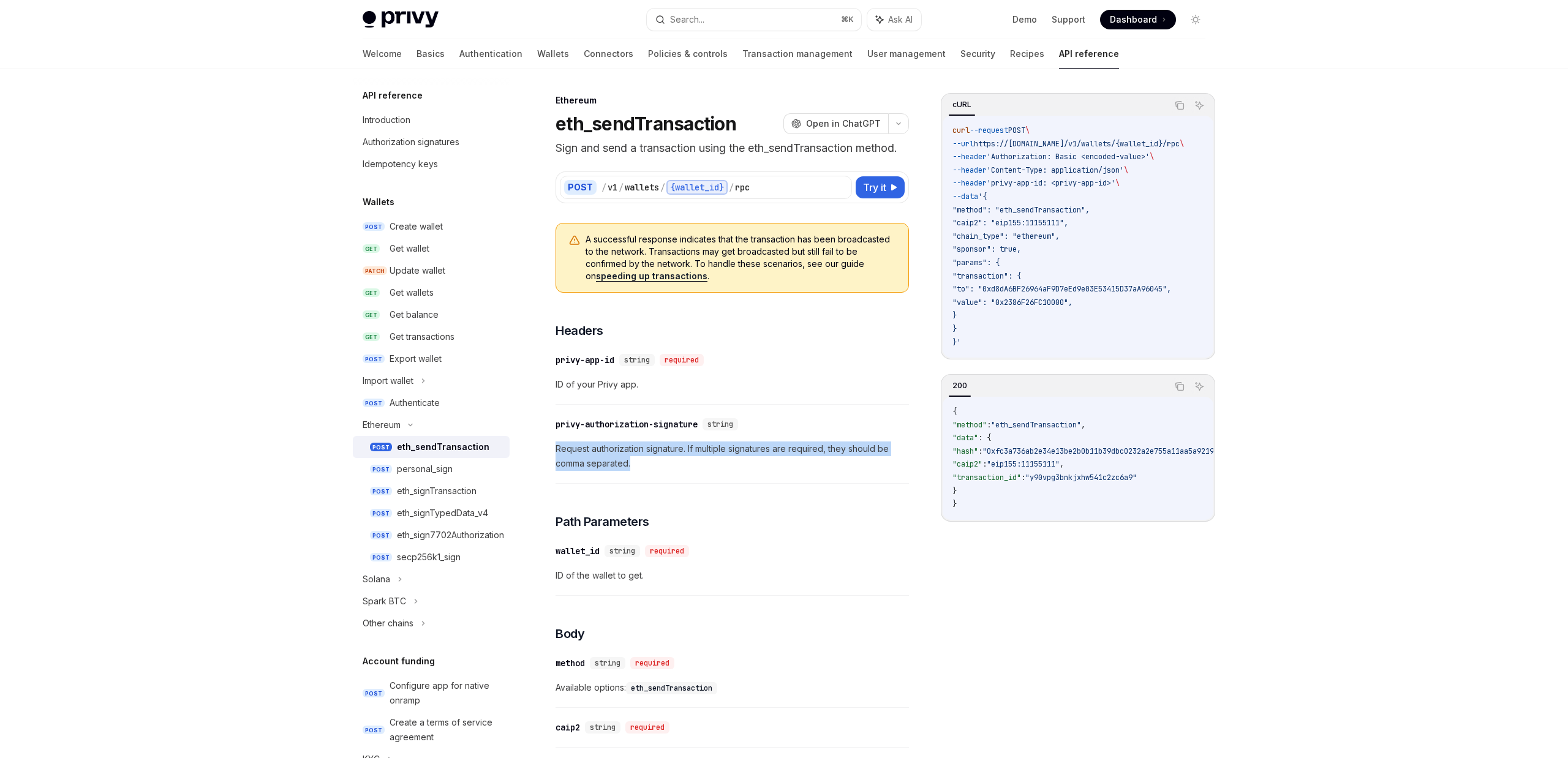
drag, startPoint x: 660, startPoint y: 459, endPoint x: 567, endPoint y: 434, distance: 96.3
click at [567, 434] on div "​ privy-authorization-signature string Request authorization signature. If mult…" at bounding box center [732, 447] width 353 height 73
drag, startPoint x: 654, startPoint y: 468, endPoint x: 559, endPoint y: 432, distance: 101.6
click at [556, 426] on div "​ privy-authorization-signature string Request authorization signature. If mult…" at bounding box center [732, 447] width 353 height 73
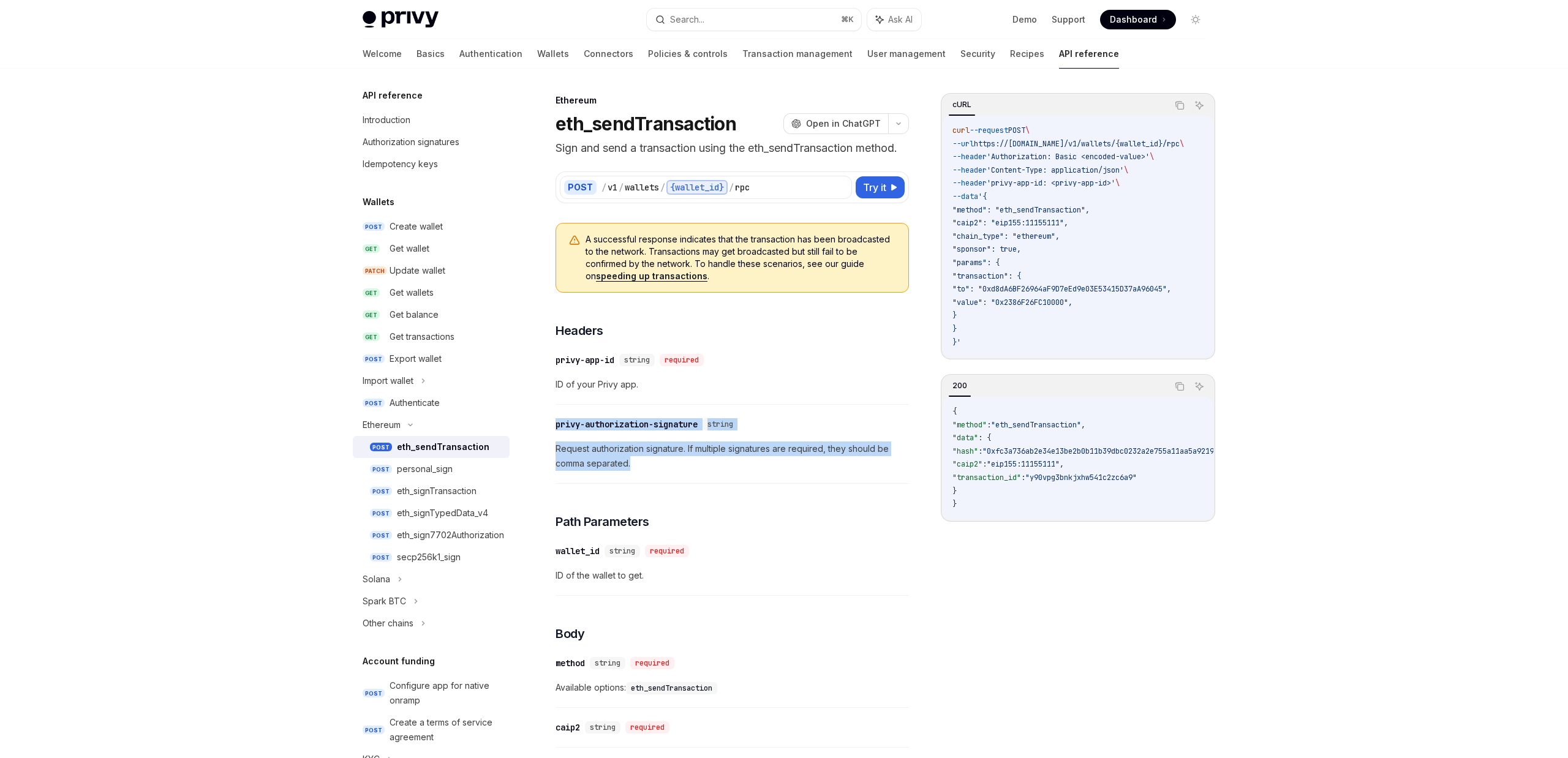
click at [631, 474] on div "​ privy-authorization-signature string Request authorization signature. If mult…" at bounding box center [732, 447] width 353 height 73
drag, startPoint x: 633, startPoint y: 470, endPoint x: 548, endPoint y: 429, distance: 94.4
click at [556, 429] on div "​ privy-authorization-signature string Request authorization signature. If mult…" at bounding box center [732, 447] width 353 height 73
click at [696, 471] on div "​ privy-authorization-signature string Request authorization signature. If mult…" at bounding box center [732, 447] width 353 height 73
drag, startPoint x: 693, startPoint y: 471, endPoint x: 550, endPoint y: 423, distance: 150.8
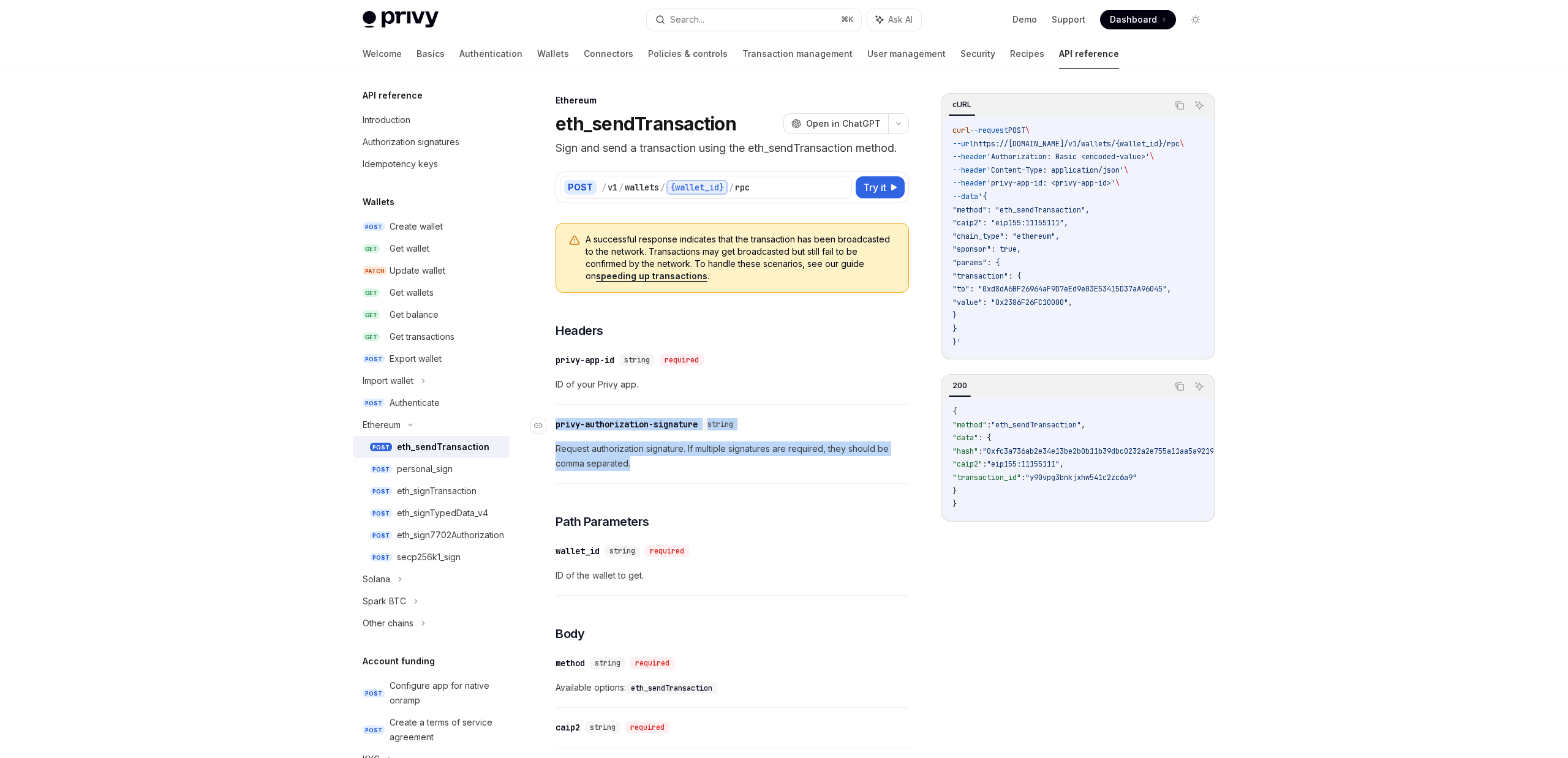
click at [556, 423] on div "​ privy-authorization-signature string Request authorization signature. If mult…" at bounding box center [732, 447] width 353 height 73
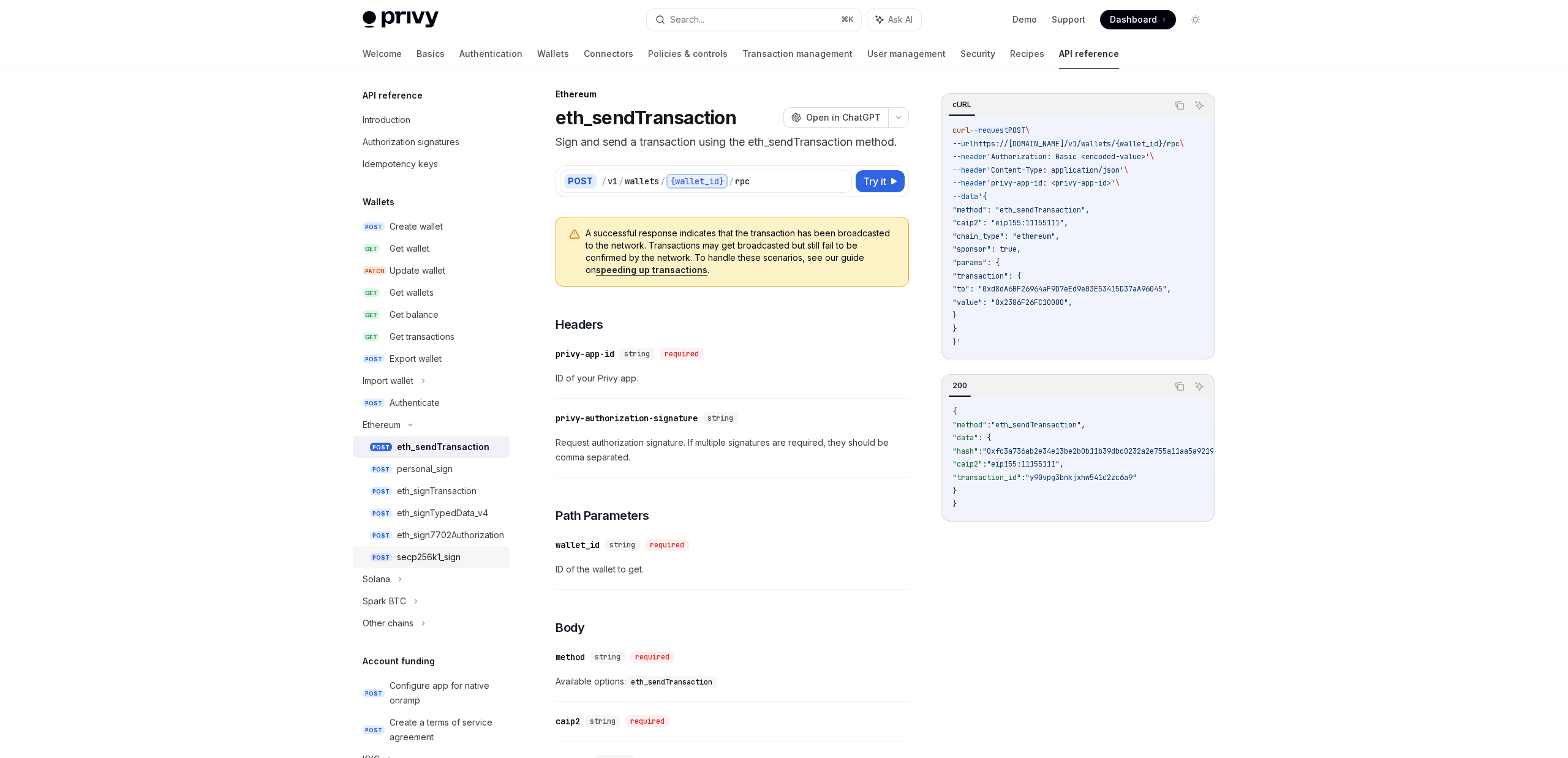
scroll to position [1, 0]
click at [398, 581] on icon at bounding box center [400, 579] width 5 height 15
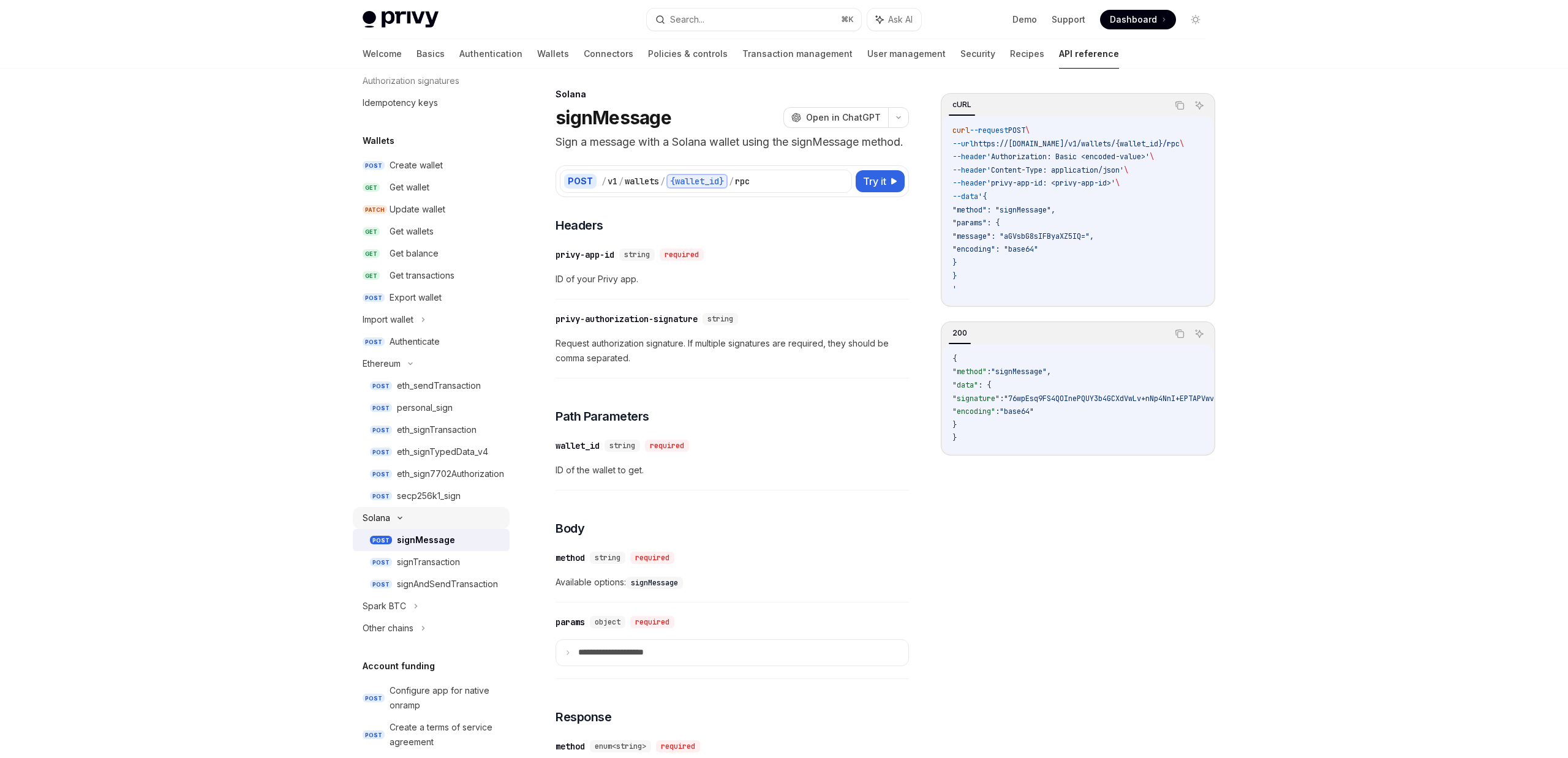
scroll to position [65, 0]
click at [412, 607] on div "Spark BTC" at bounding box center [431, 603] width 157 height 22
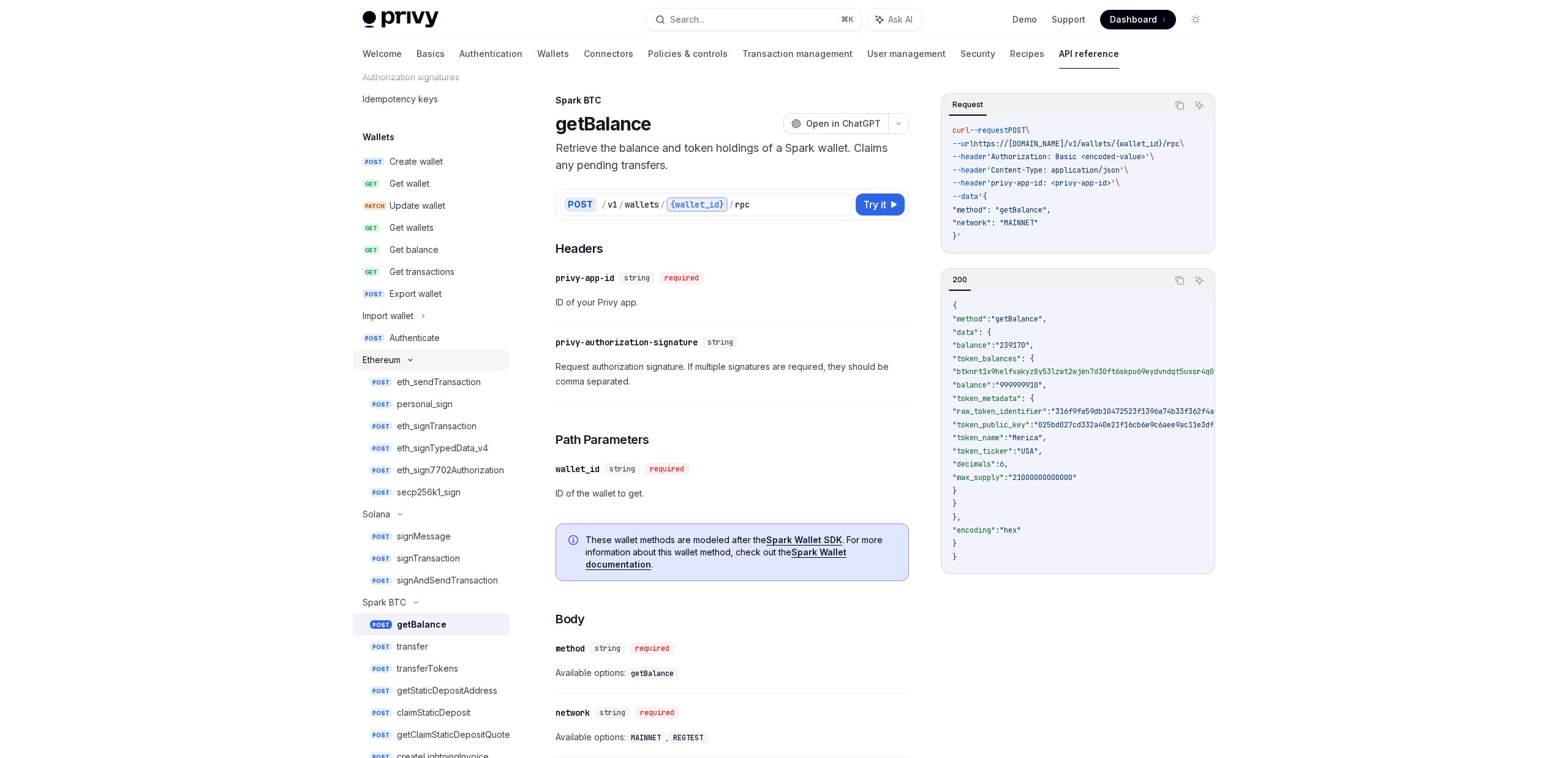
click at [416, 349] on div "Ethereum" at bounding box center [431, 360] width 157 height 22
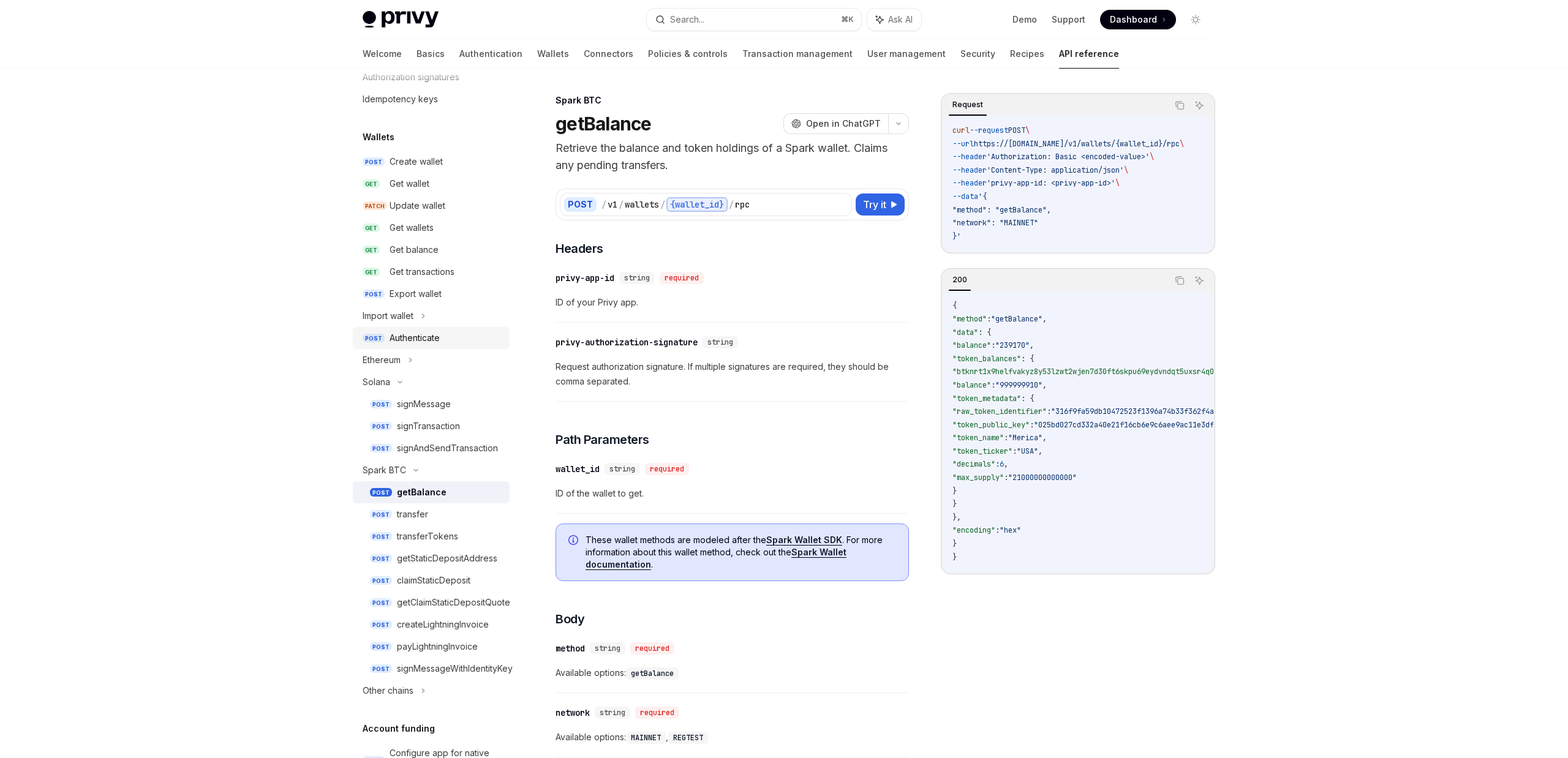
click at [415, 343] on div "Authenticate" at bounding box center [415, 338] width 50 height 15
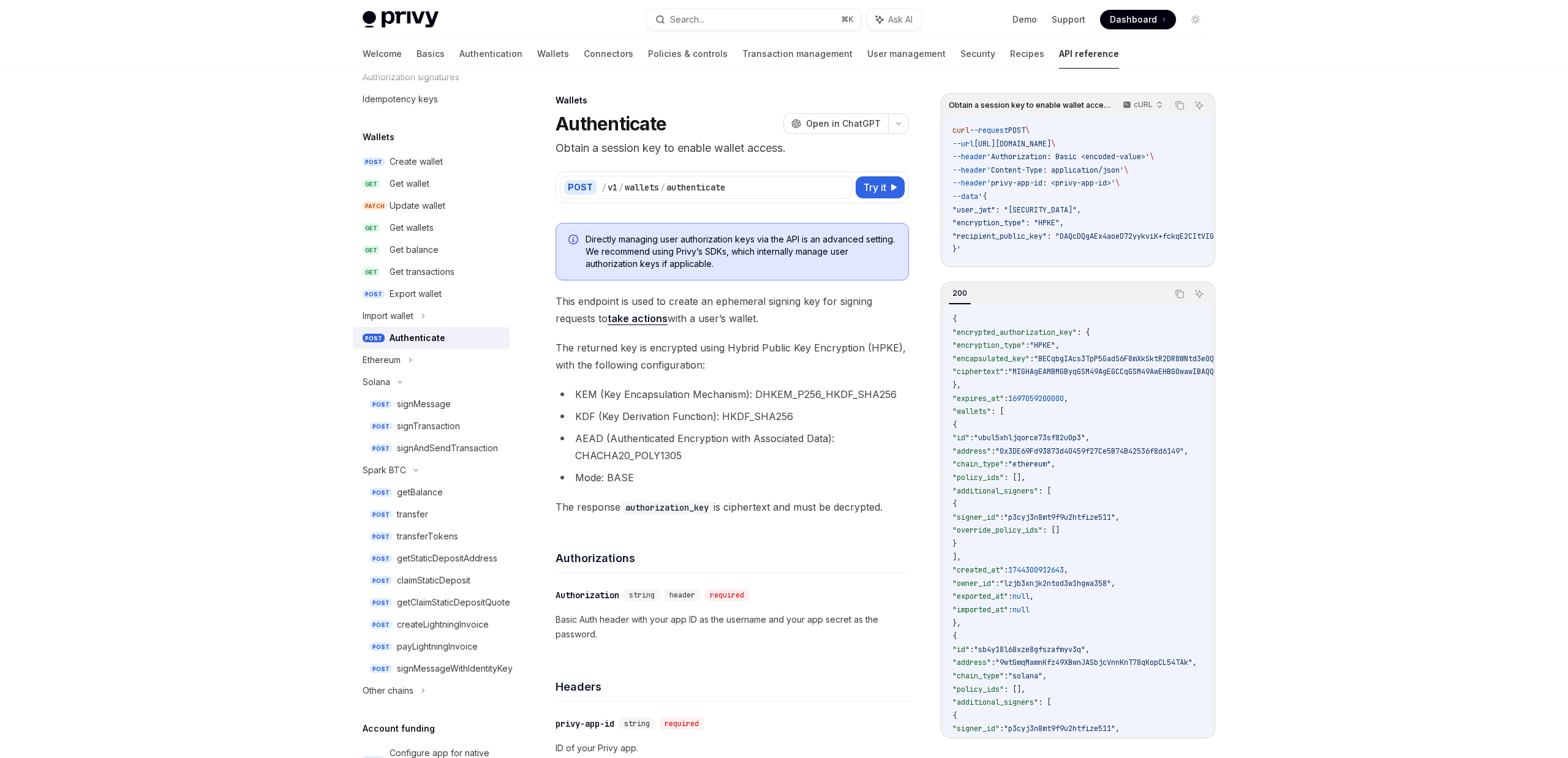
click at [427, 341] on div "Authenticate" at bounding box center [417, 338] width 56 height 15
type textarea "*"
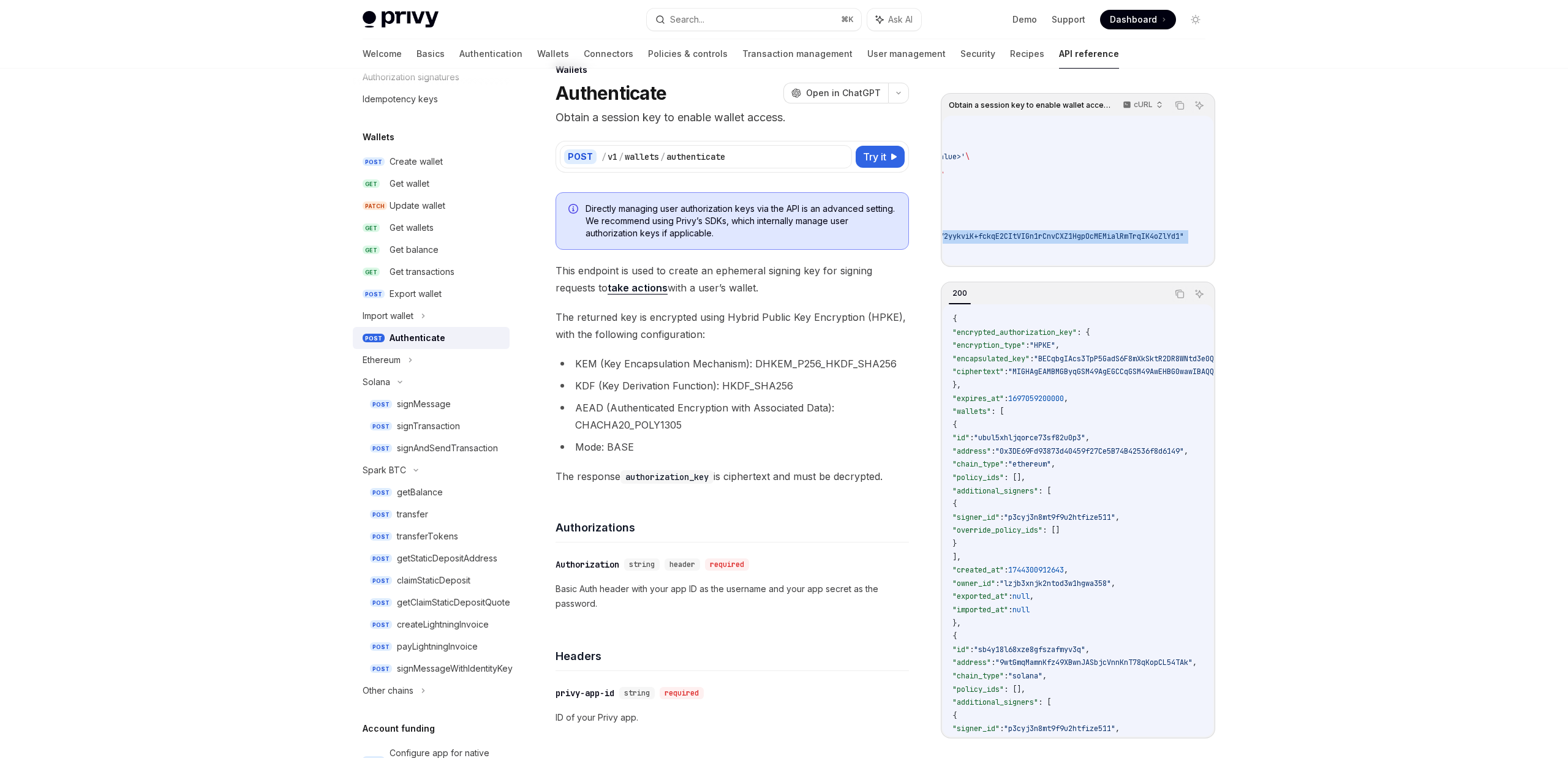
scroll to position [0, 602]
drag, startPoint x: 958, startPoint y: 209, endPoint x: 1238, endPoint y: 237, distance: 281.4
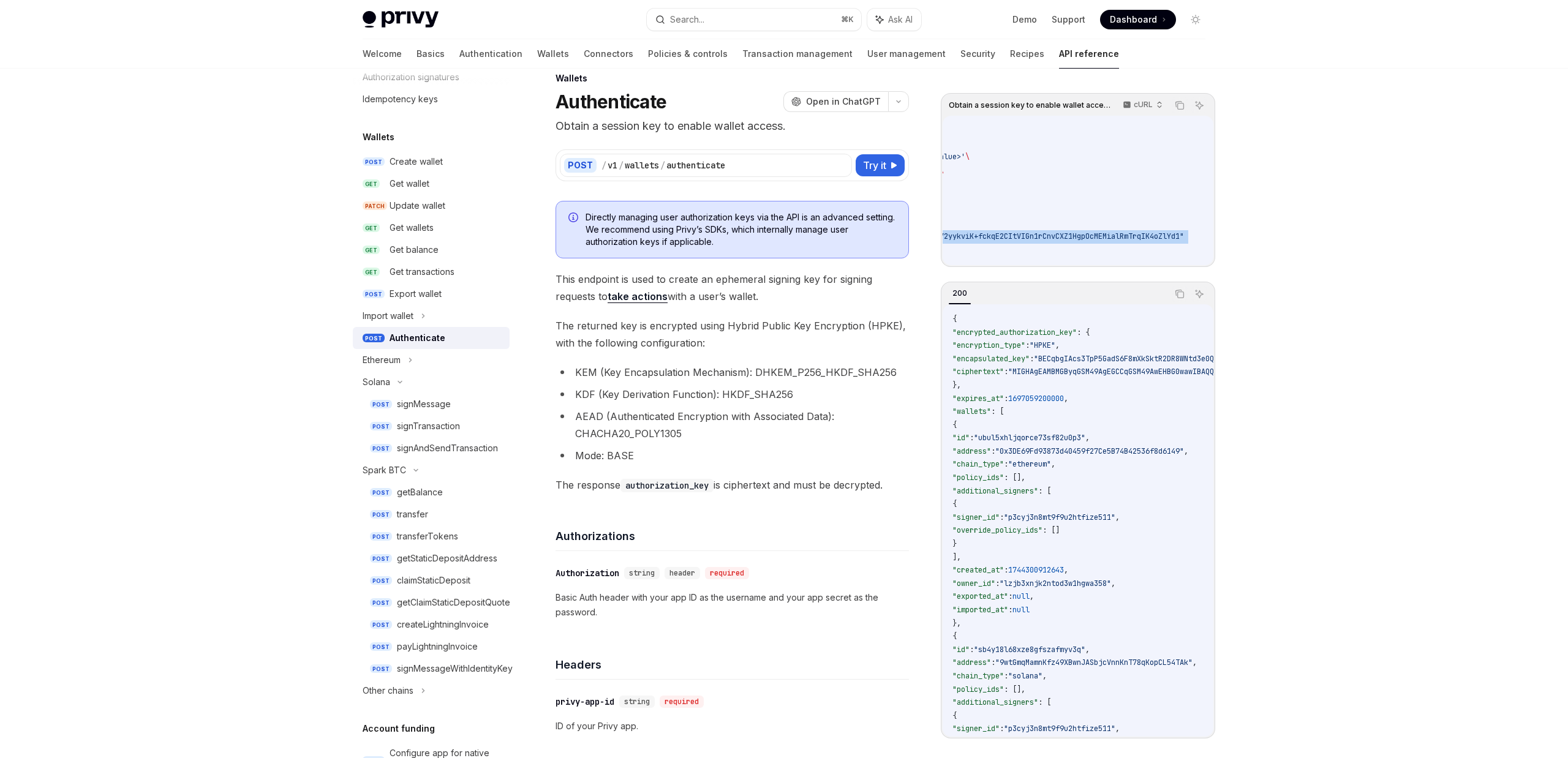
copy code ""user_jwt": "[SECURITY_DATA]", "encryption_type": "HPKE", "recipient_public_key…"
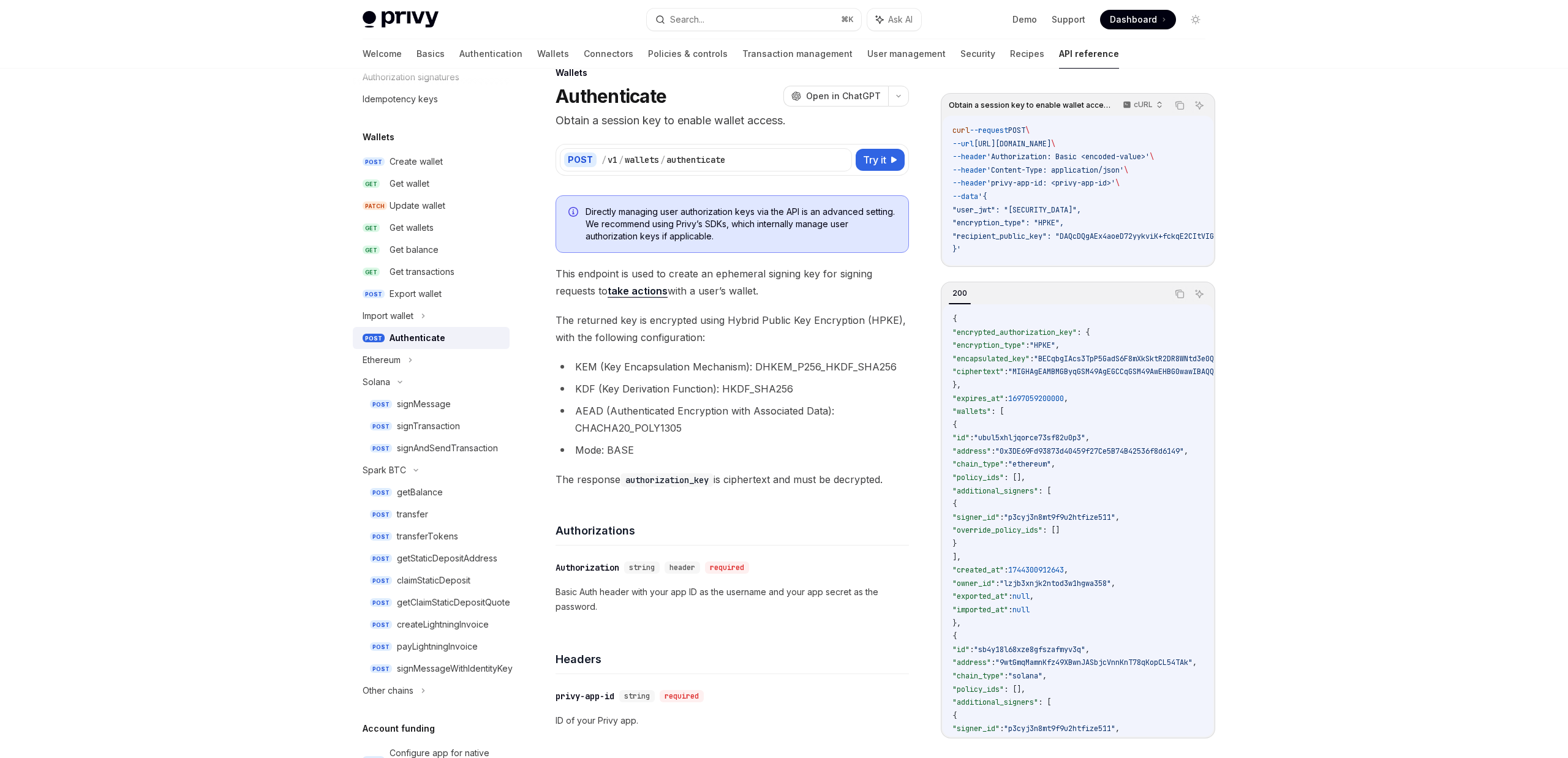
click at [706, 391] on li "KDF (Key Derivation Function): HKDF_SHA256" at bounding box center [732, 389] width 353 height 17
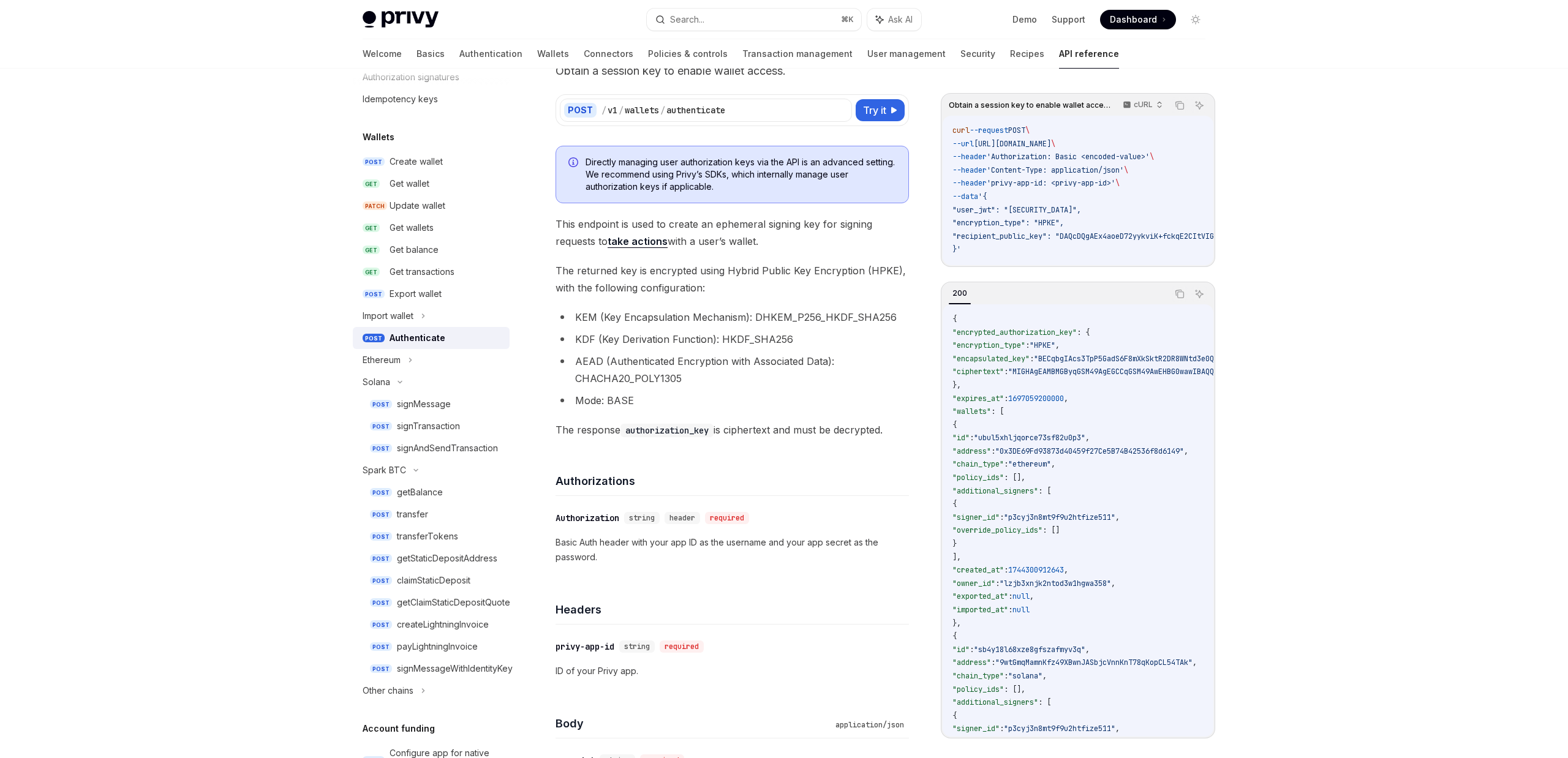
scroll to position [78, 0]
drag, startPoint x: 671, startPoint y: 385, endPoint x: 572, endPoint y: 350, distance: 105.0
click at [572, 350] on ul "KEM (Key Encapsulation Mechanism): DHKEM_P256_HKDF_SHA256 KDF (Key Derivation F…" at bounding box center [732, 357] width 353 height 100
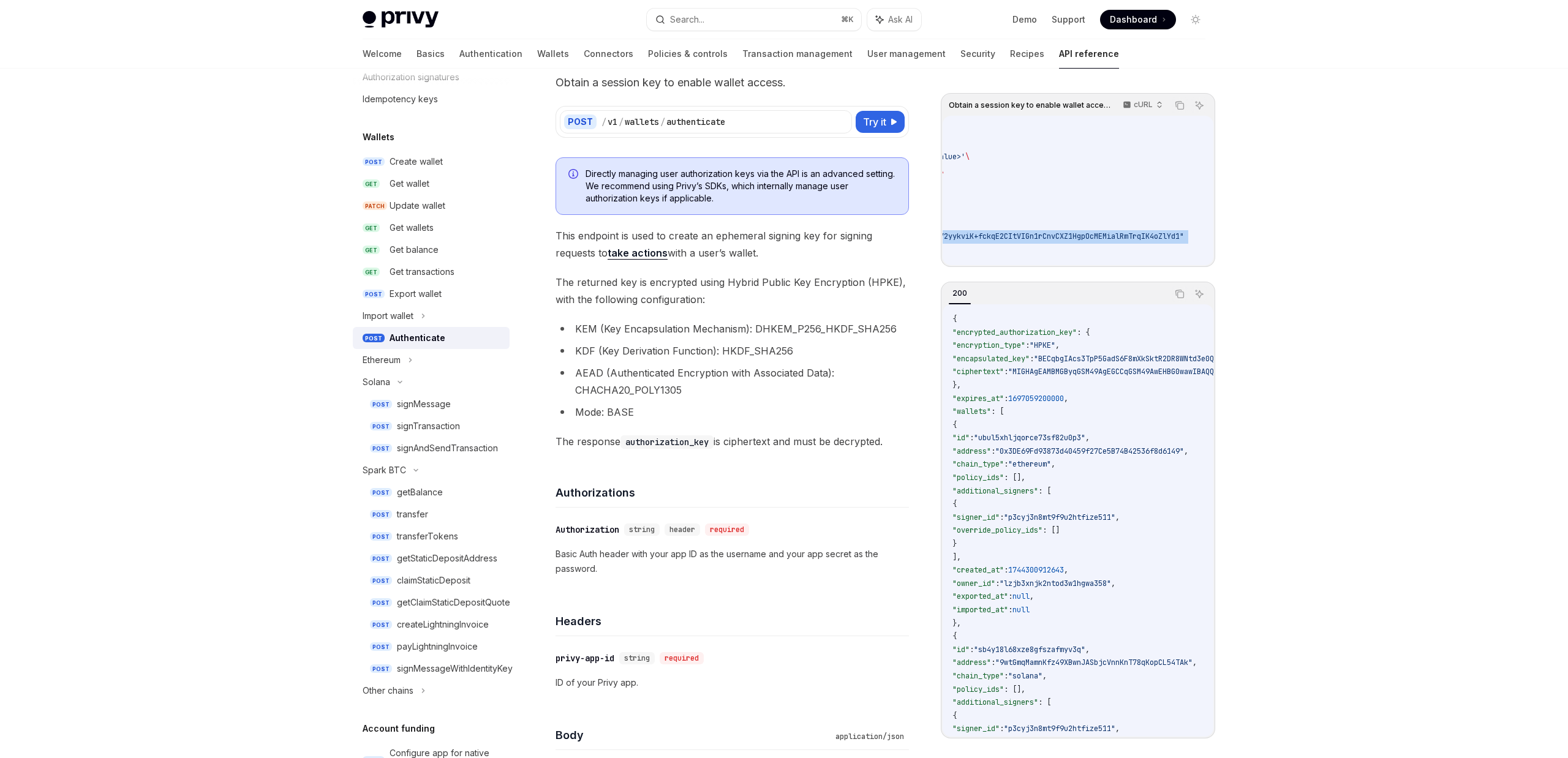
scroll to position [0, 435]
drag, startPoint x: 962, startPoint y: 213, endPoint x: 1170, endPoint y: 210, distance: 208.0
click at [897, 210] on span ""user_jwt": "[SECURITY_DATA]"," at bounding box center [832, 210] width 129 height 10
click at [1252, 372] on div "Privy Docs home page Search... ⌘ K Ask AI Demo Support Dashboard Dashboard Sear…" at bounding box center [784, 746] width 1568 height 1623
drag, startPoint x: 1028, startPoint y: 340, endPoint x: 1078, endPoint y: 339, distance: 50.0
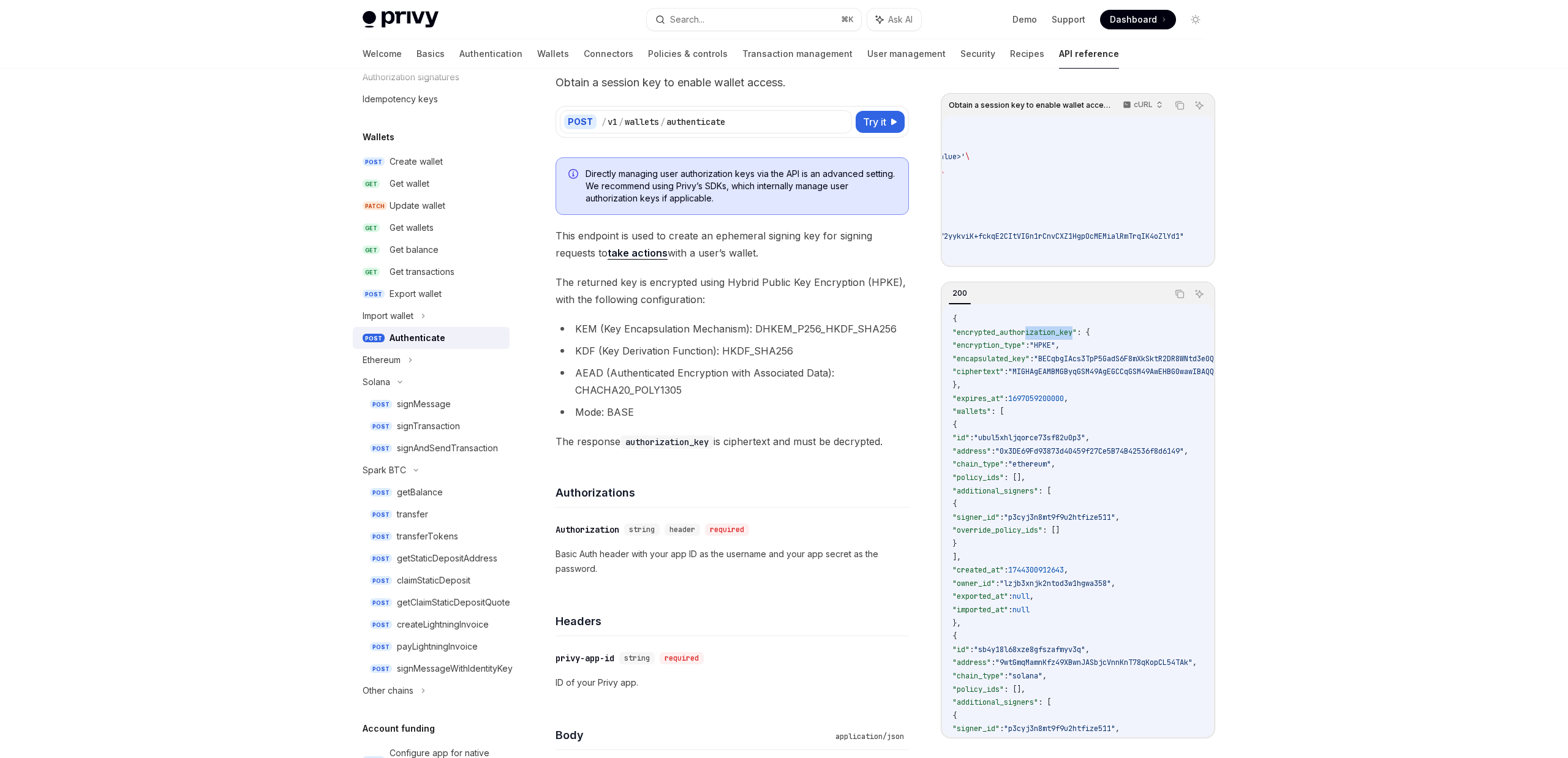
click at [1077, 337] on span ""encrypted_authorization_key"" at bounding box center [1015, 333] width 124 height 10
drag, startPoint x: 955, startPoint y: 352, endPoint x: 1101, endPoint y: 356, distance: 146.1
click at [1101, 356] on code "{ "encrypted_authorization_key" : { "encryption_type" : "HPKE" , "encapsulated_…" at bounding box center [1394, 591] width 882 height 556
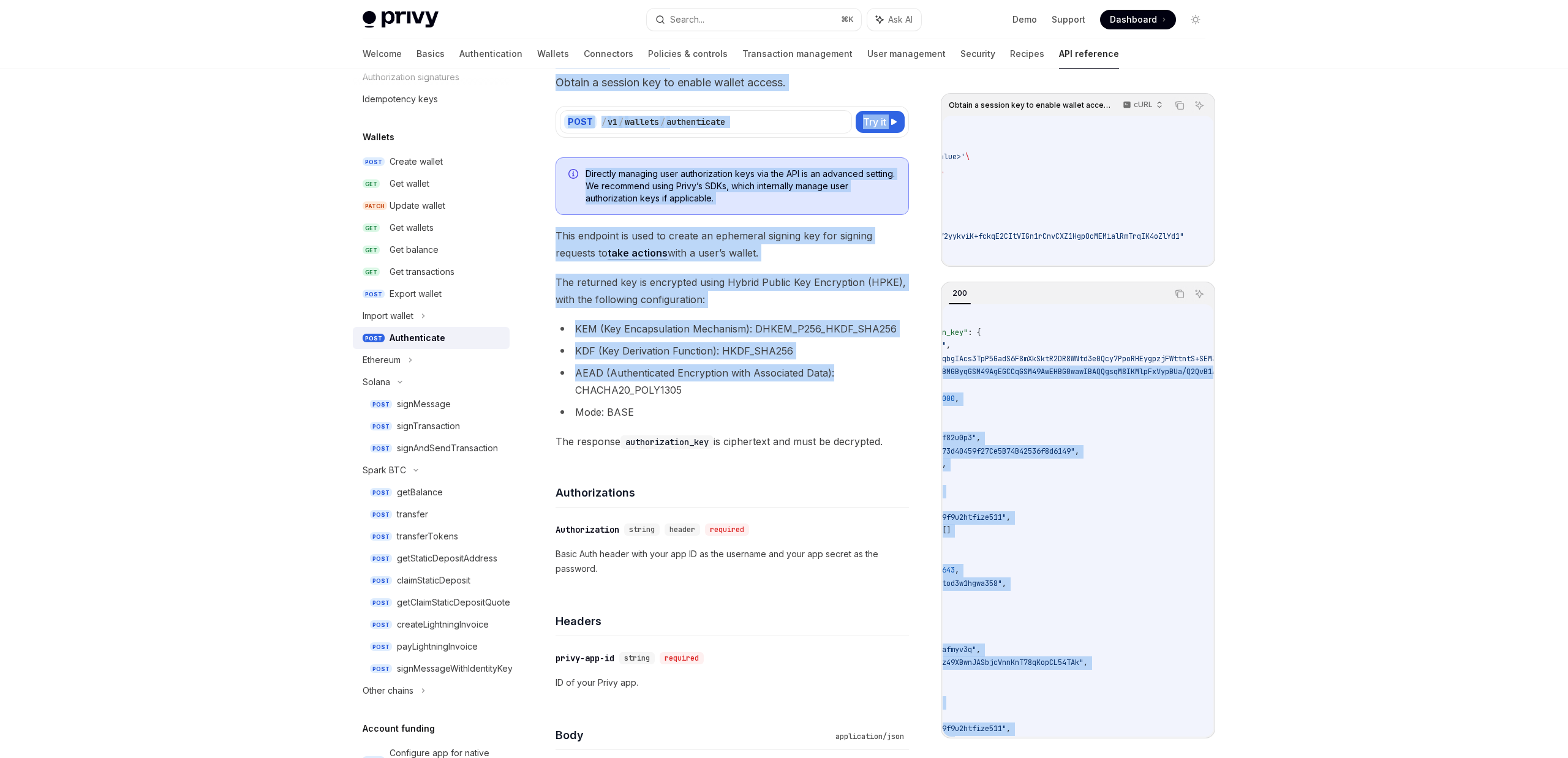
scroll to position [0, 0]
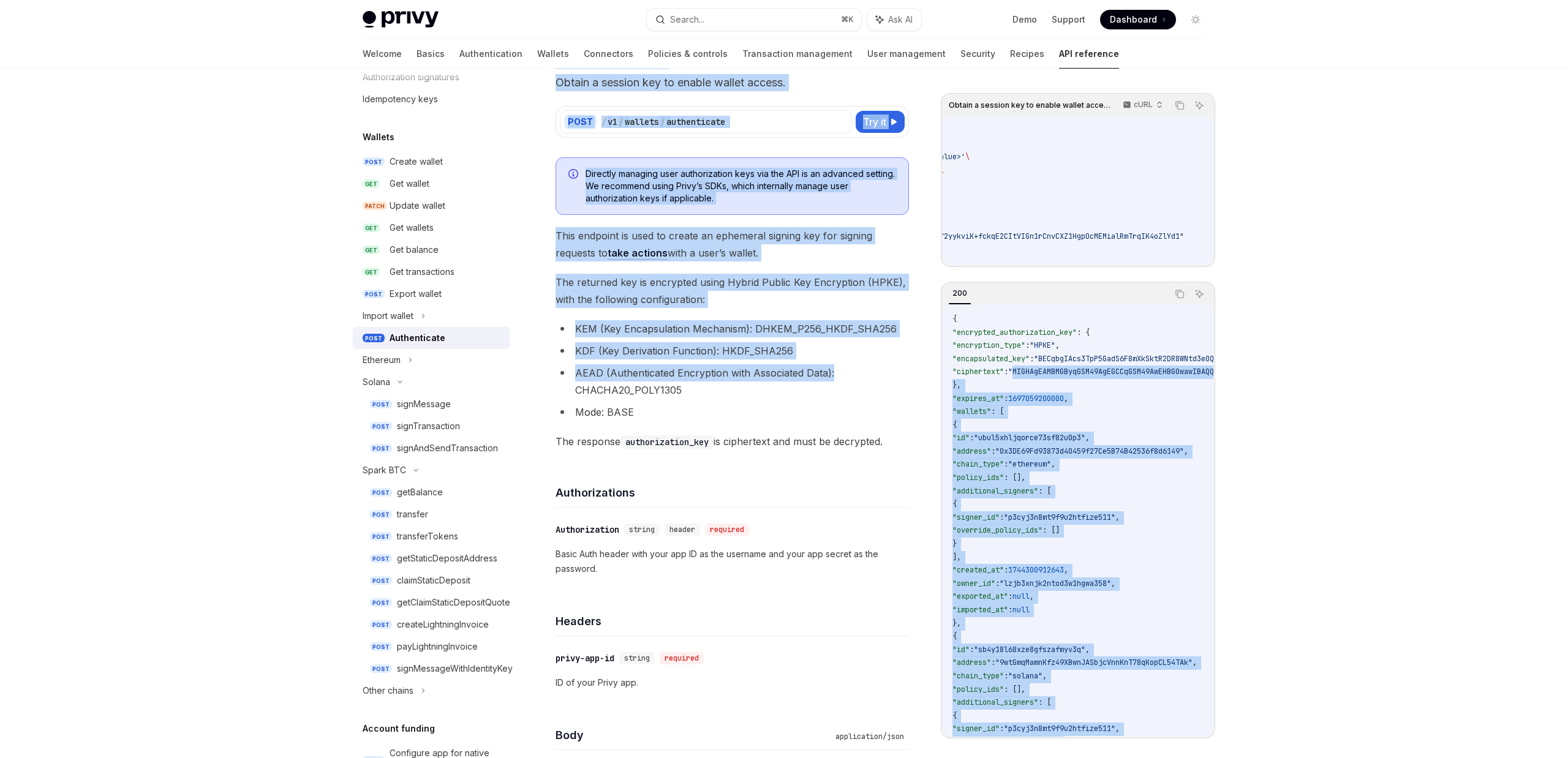
drag, startPoint x: 1036, startPoint y: 377, endPoint x: 958, endPoint y: 375, distance: 78.0
click at [1068, 377] on span ""MIGHAgEAMBMGByqGSM49AgEGCCqGSM49AwEHBG0wawIBAQQgsqM8IKMlpFxVypBUa/Q2QvB1AmS/g5…" at bounding box center [1407, 372] width 798 height 10
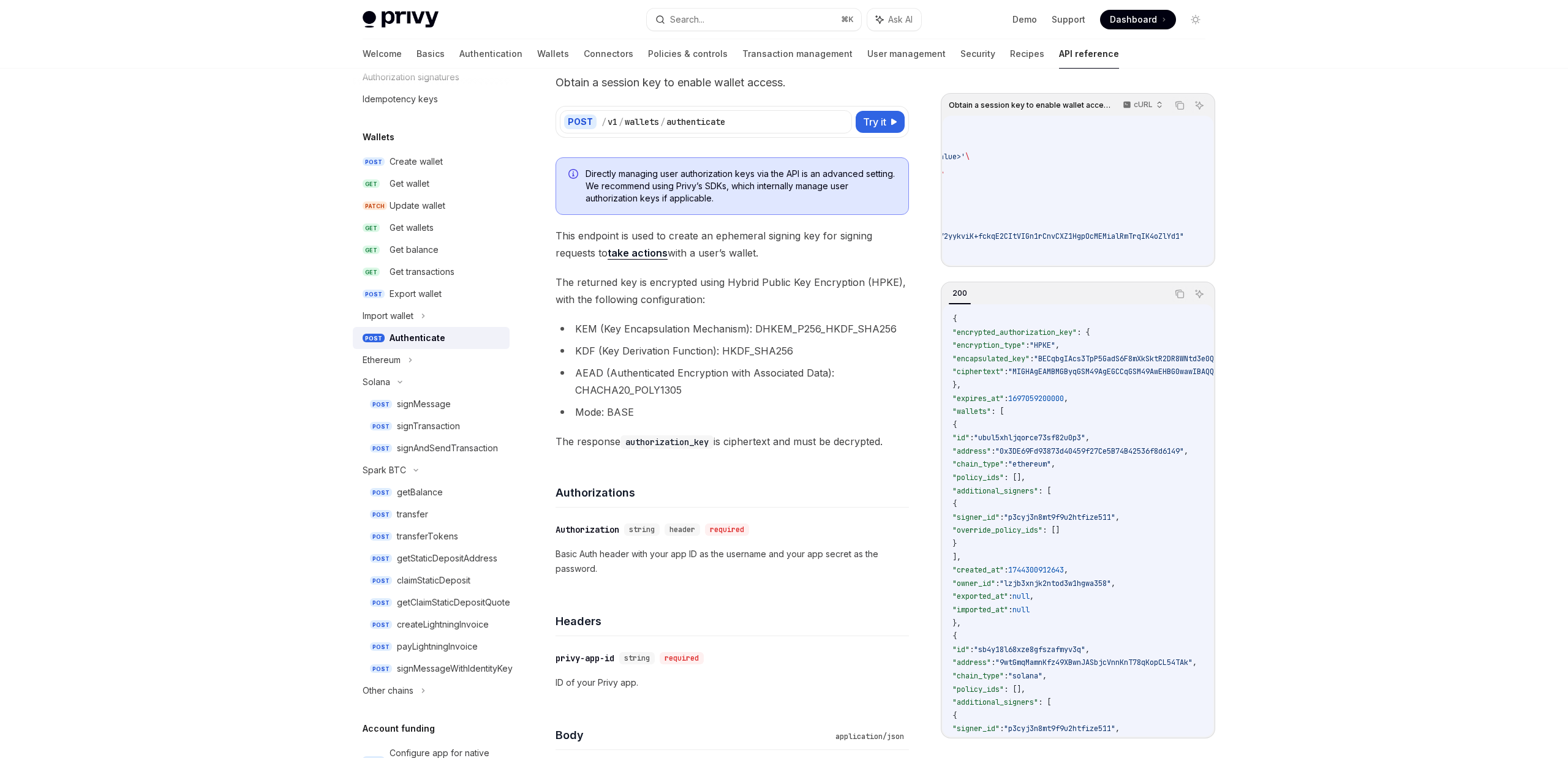
click at [1046, 377] on span ""MIGHAgEAMBMGByqGSM49AgEGCCqGSM49AwEHBG0wawIBAQQgsqM8IKMlpFxVypBUa/Q2QvB1AmS/g5…" at bounding box center [1407, 372] width 798 height 10
drag, startPoint x: 575, startPoint y: 376, endPoint x: 625, endPoint y: 374, distance: 50.0
click at [625, 374] on li "AEAD (Authenticated Encryption with Associated Data): CHACHA20_POLY1305" at bounding box center [732, 381] width 353 height 34
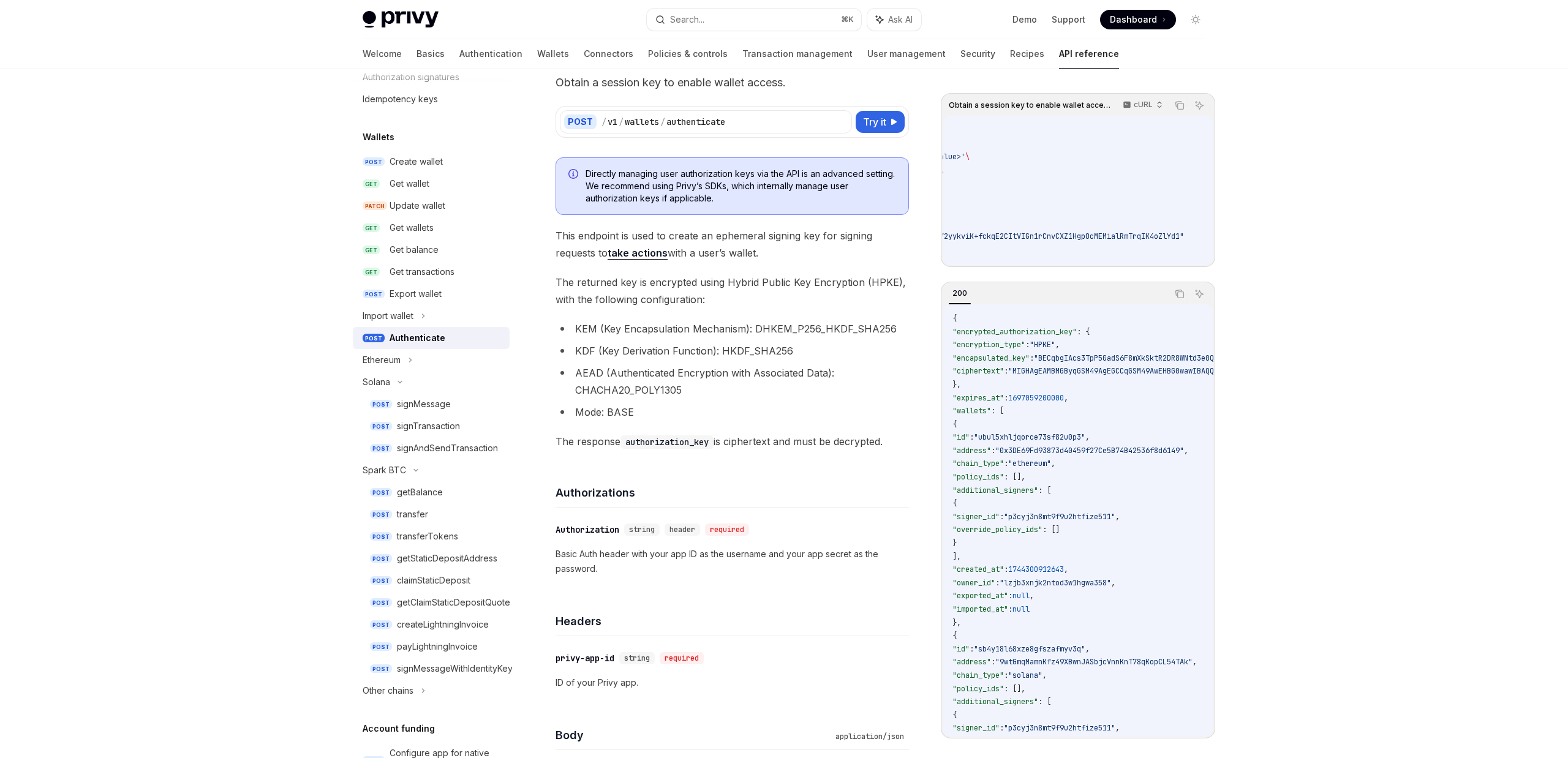
click at [1065, 357] on code "{ "encrypted_authorization_key" : { "encryption_type" : "HPKE" , "encapsulated_…" at bounding box center [1394, 590] width 882 height 556
click at [1070, 374] on span ""MIGHAgEAMBMGByqGSM49AgEGCCqGSM49AwEHBG0wawIBAQQgsqM8IKMlpFxVypBUa/Q2QvB1AmS/g5…" at bounding box center [1407, 371] width 798 height 10
click at [1084, 362] on span ""BECqbgIAcs3TpP5GadS6F8mXkSktR2DR8WNtd3e0Qcy7PpoRHEygpzjFWttntS+SEM3VSr4Thewh18…" at bounding box center [1226, 358] width 386 height 10
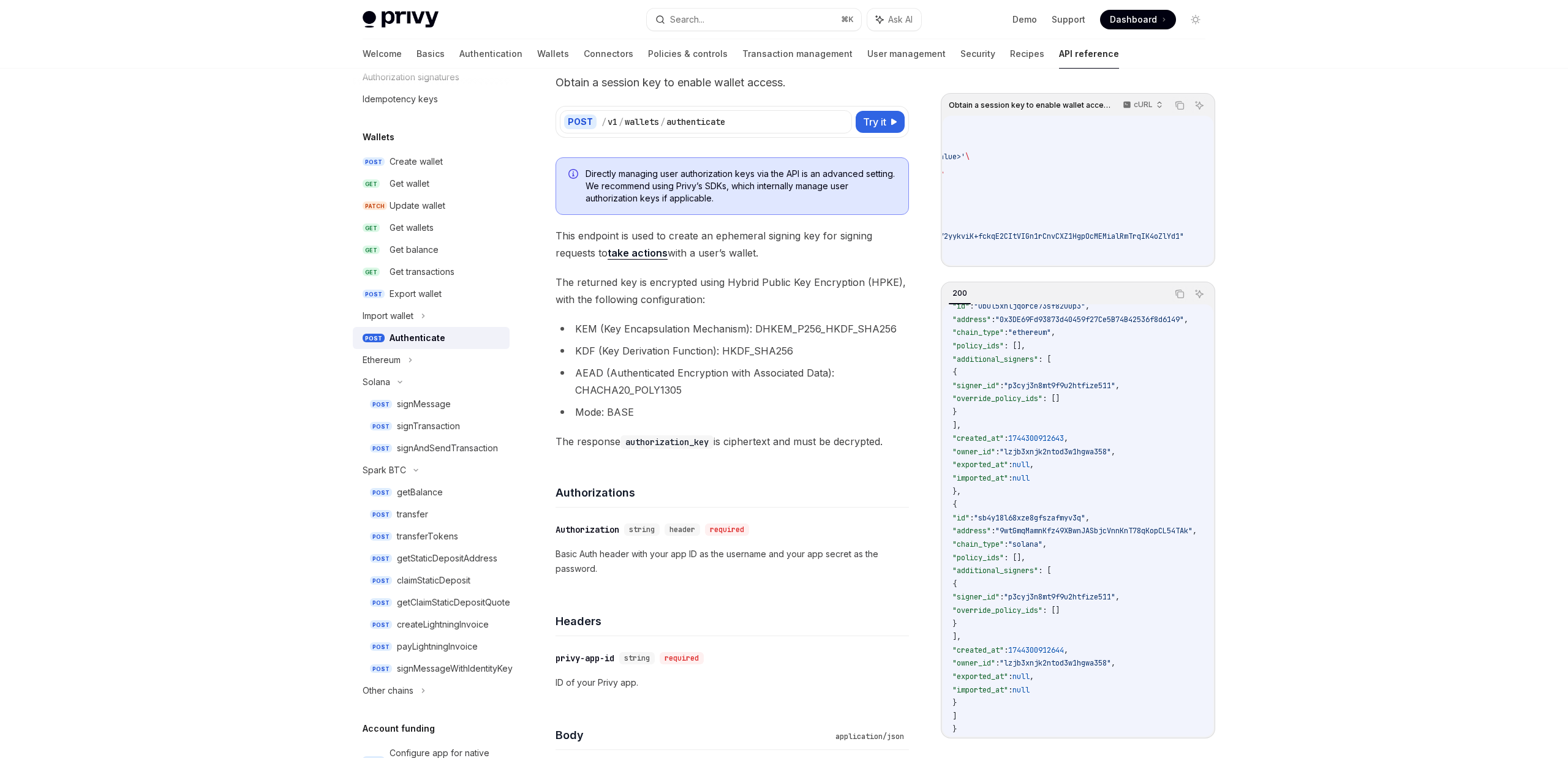
scroll to position [0, 0]
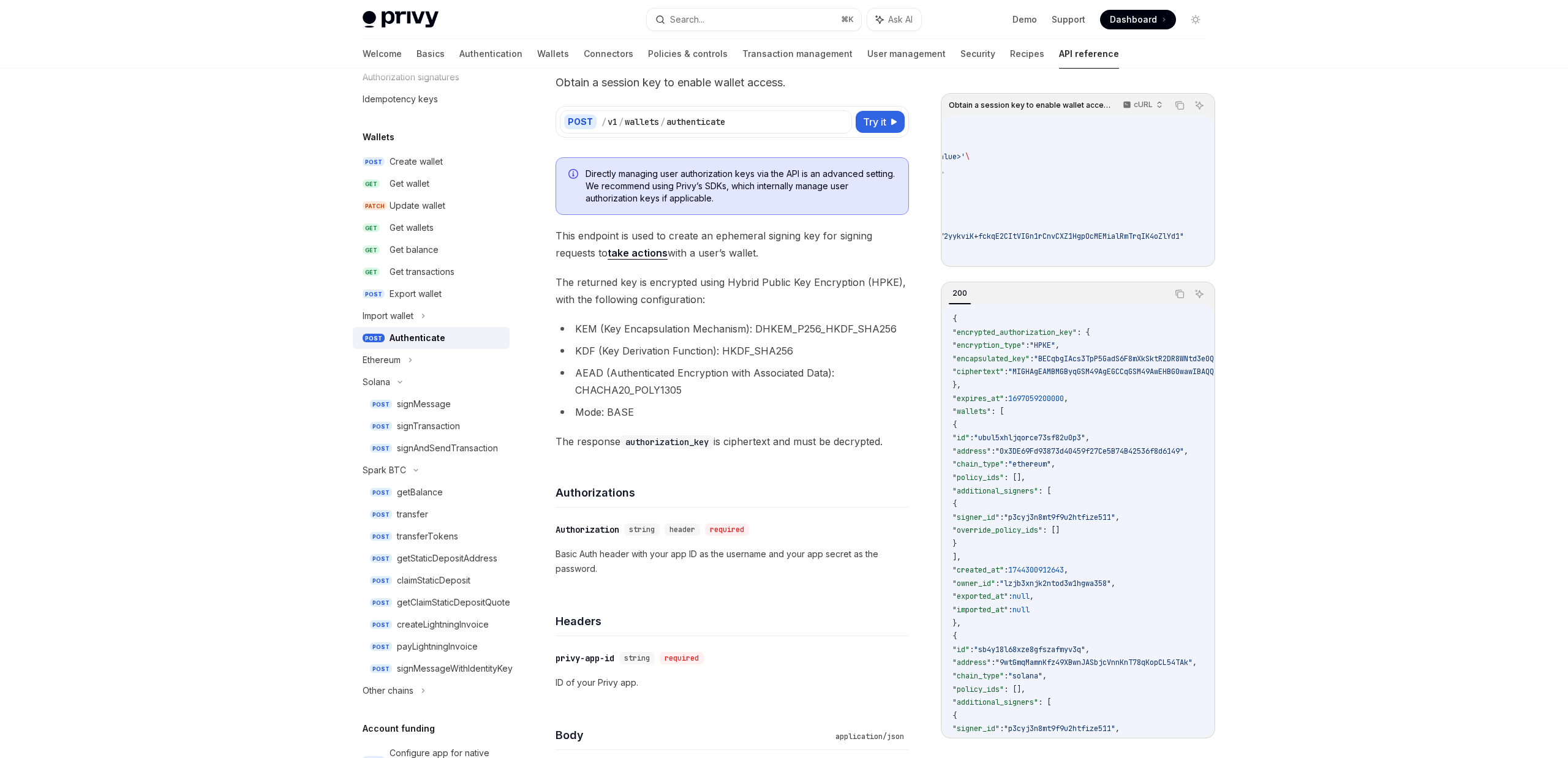
click at [588, 376] on li "AEAD (Authenticated Encryption with Associated Data): CHACHA20_POLY1305" at bounding box center [732, 381] width 353 height 34
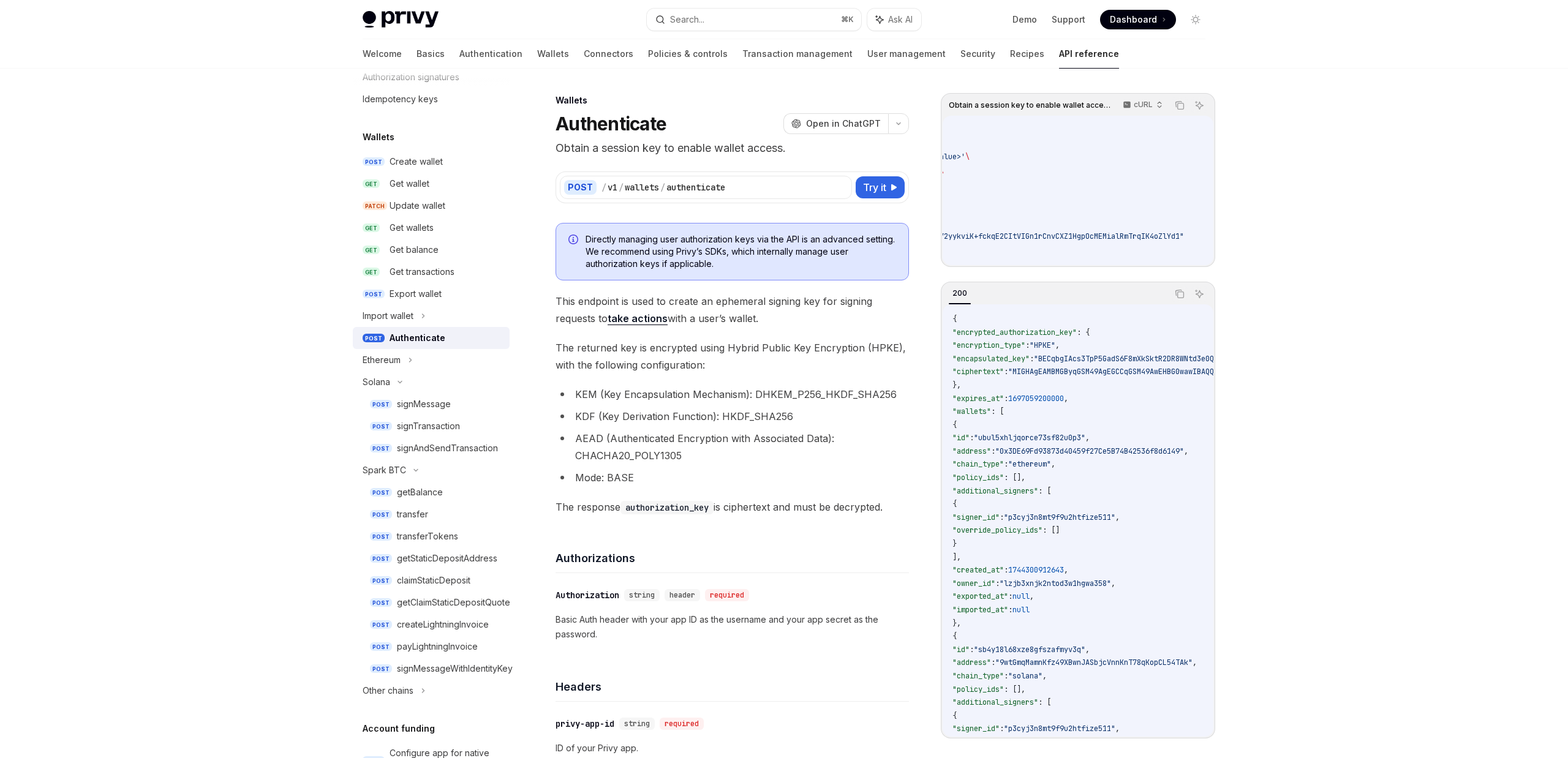
click at [1055, 443] on span ""ubul5xhljqorce73sf82u0p3"" at bounding box center [1030, 438] width 111 height 10
click at [1095, 361] on span ""BECqbgIAcs3TpP5GadS6F8mXkSktR2DR8WNtd3e0Qcy7PpoRHEygpzjFWttntS+SEM3VSr4Thewh18…" at bounding box center [1226, 359] width 386 height 10
drag, startPoint x: 974, startPoint y: 386, endPoint x: 958, endPoint y: 337, distance: 51.5
click at [958, 337] on code "{ "encrypted_authorization_key" : { "encryption_type" : "HPKE" , "encapsulated_…" at bounding box center [1394, 589] width 882 height 556
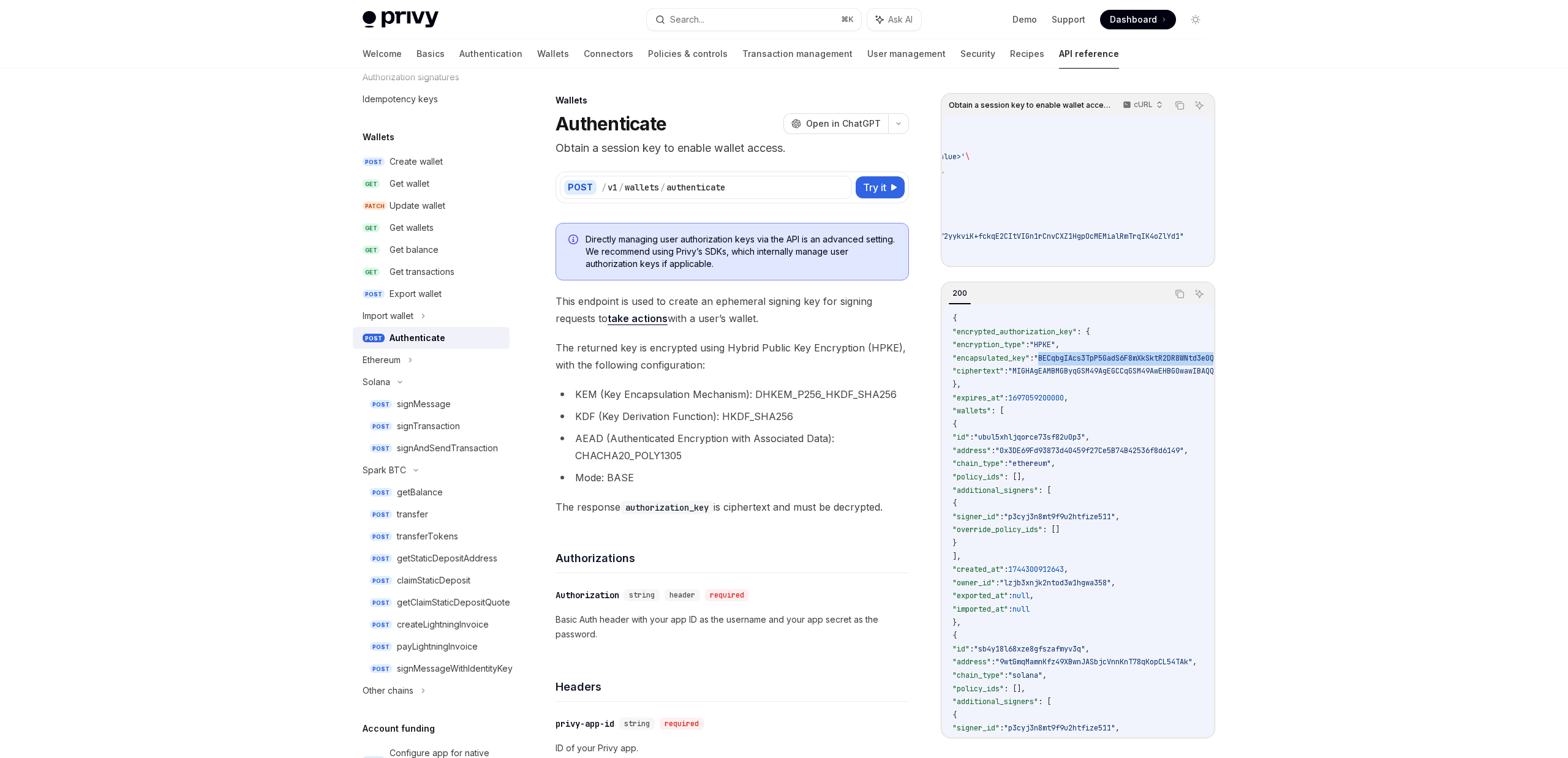
scroll to position [1, 0]
click at [996, 375] on span ""ciphertext"" at bounding box center [978, 370] width 52 height 10
drag, startPoint x: 975, startPoint y: 390, endPoint x: 948, endPoint y: 339, distance: 57.7
click at [948, 339] on div "{ "encrypted_authorization_key" : { "encryption_type" : "HPKE" , "encapsulated_…" at bounding box center [1078, 521] width 271 height 433
click at [961, 386] on span "}," at bounding box center [957, 384] width 9 height 10
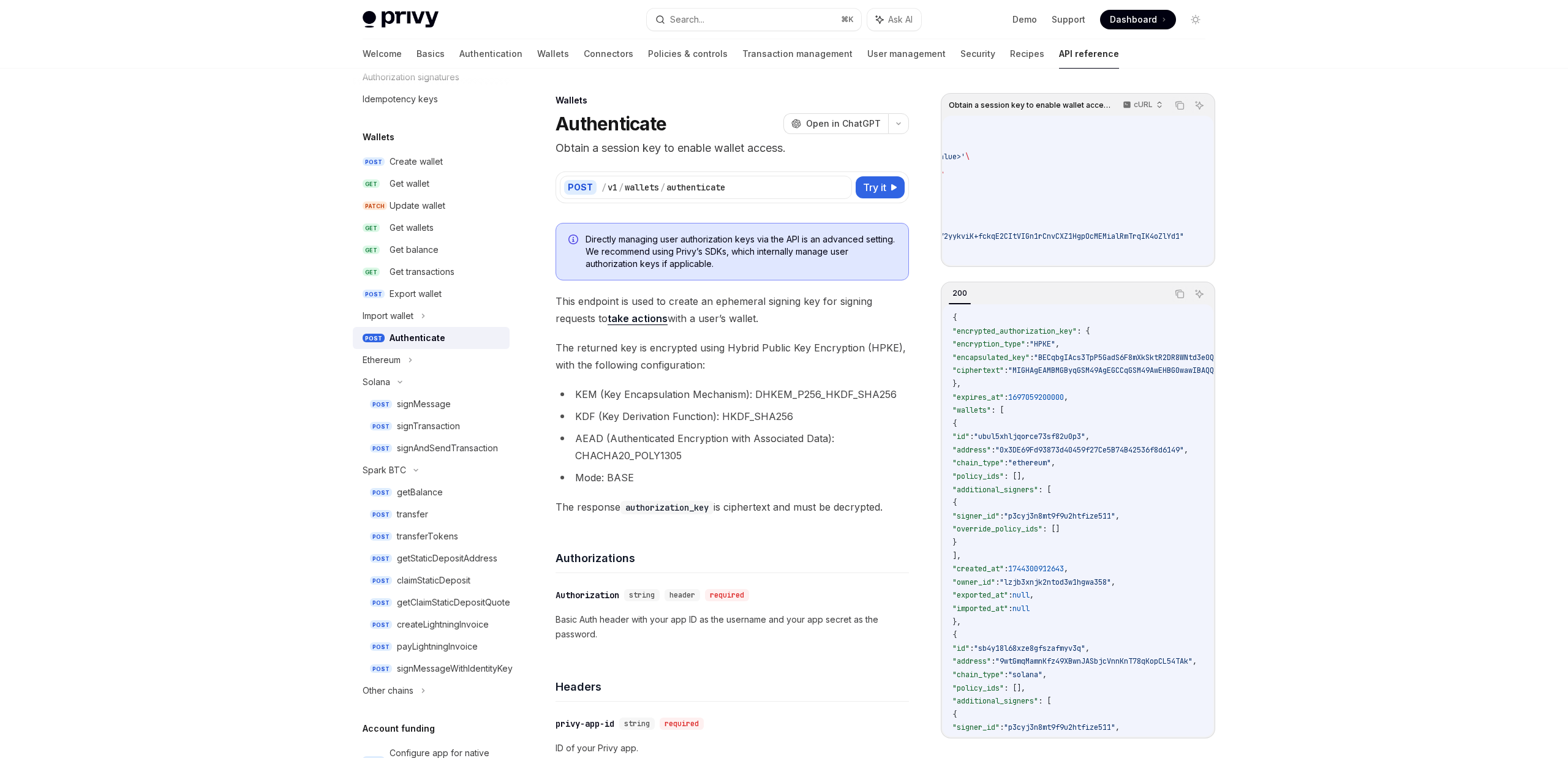
drag, startPoint x: 979, startPoint y: 393, endPoint x: 951, endPoint y: 338, distance: 61.7
click at [951, 338] on div "{ "encrypted_authorization_key" : { "encryption_type" : "HPKE" , "encapsulated_…" at bounding box center [1078, 521] width 271 height 433
click at [990, 375] on span ""ciphertext"" at bounding box center [978, 370] width 52 height 10
drag, startPoint x: 976, startPoint y: 385, endPoint x: 961, endPoint y: 342, distance: 45.5
click at [961, 342] on code "{ "encrypted_authorization_key" : { "encryption_type" : "HPKE" , "encapsulated_…" at bounding box center [1394, 589] width 882 height 556
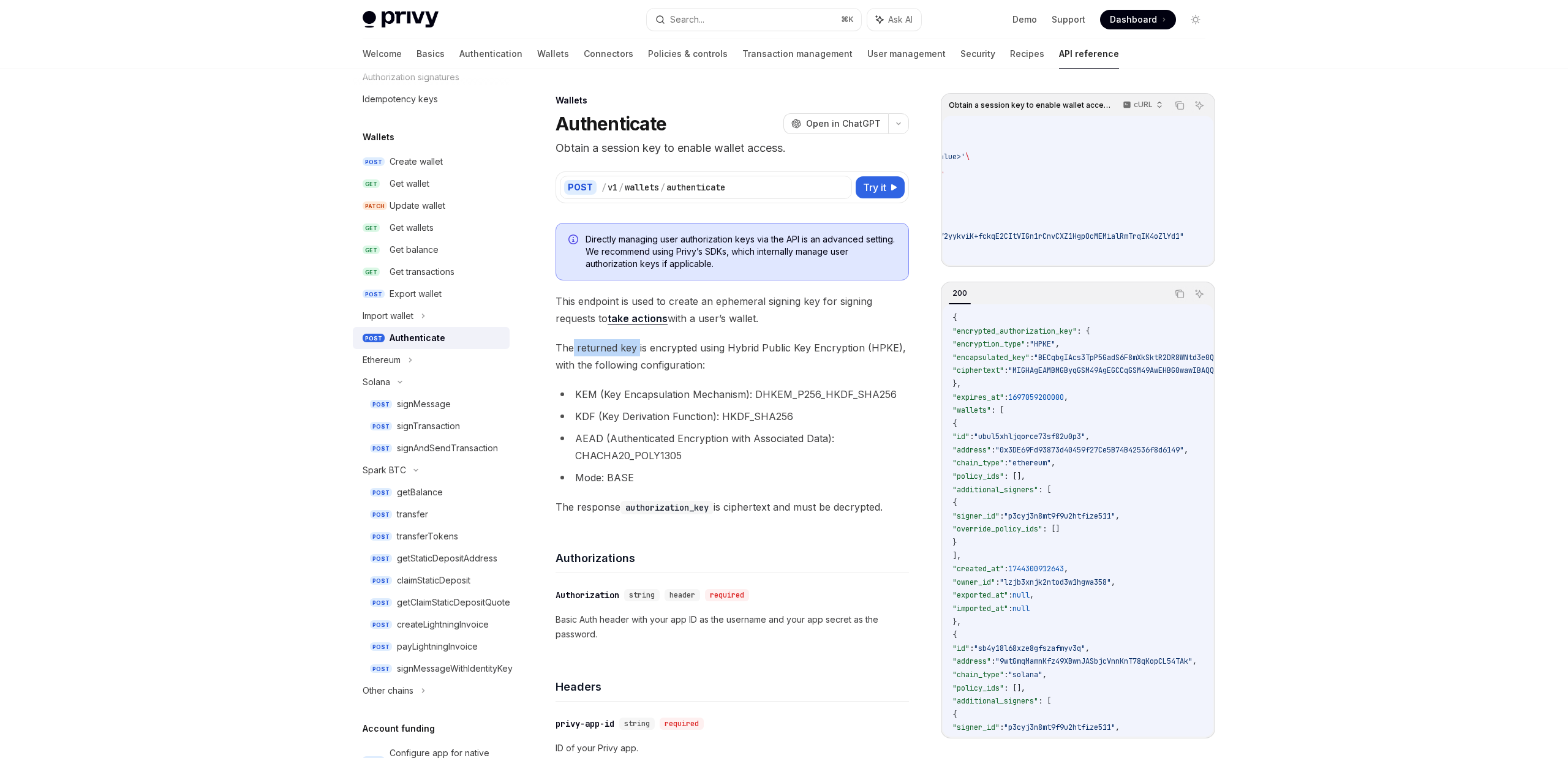
drag, startPoint x: 574, startPoint y: 350, endPoint x: 638, endPoint y: 349, distance: 64.0
click at [638, 349] on span "The returned key is encrypted using Hybrid Public Key Encryption (HPKE), with t…" at bounding box center [732, 356] width 353 height 34
drag, startPoint x: 649, startPoint y: 348, endPoint x: 890, endPoint y: 341, distance: 241.1
click at [890, 341] on span "The returned key is encrypted using Hybrid Public Key Encryption (HPKE), with t…" at bounding box center [732, 356] width 353 height 34
drag, startPoint x: 996, startPoint y: 384, endPoint x: 962, endPoint y: 338, distance: 57.2
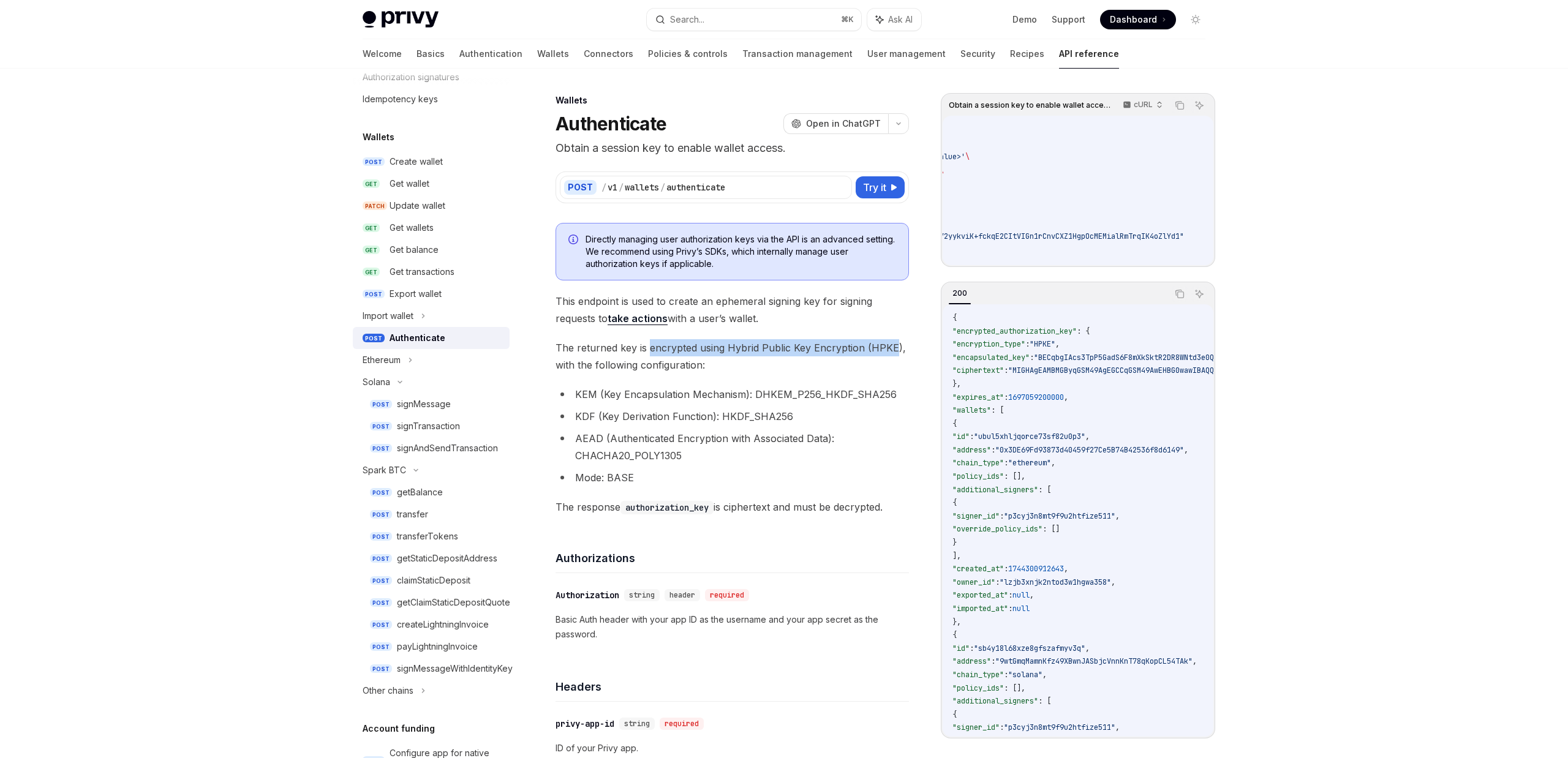
click at [962, 338] on code "{ "encrypted_authorization_key" : { "encryption_type" : "HPKE" , "encapsulated_…" at bounding box center [1394, 589] width 882 height 556
click at [590, 358] on span "The returned key is encrypted using Hybrid Public Key Encryption (HPKE), with t…" at bounding box center [732, 356] width 353 height 34
click at [593, 354] on span "The returned key is encrypted using Hybrid Public Key Encryption (HPKE), with t…" at bounding box center [732, 356] width 353 height 34
click at [606, 354] on span "The returned key is encrypted using Hybrid Public Key Encryption (HPKE), with t…" at bounding box center [732, 356] width 353 height 34
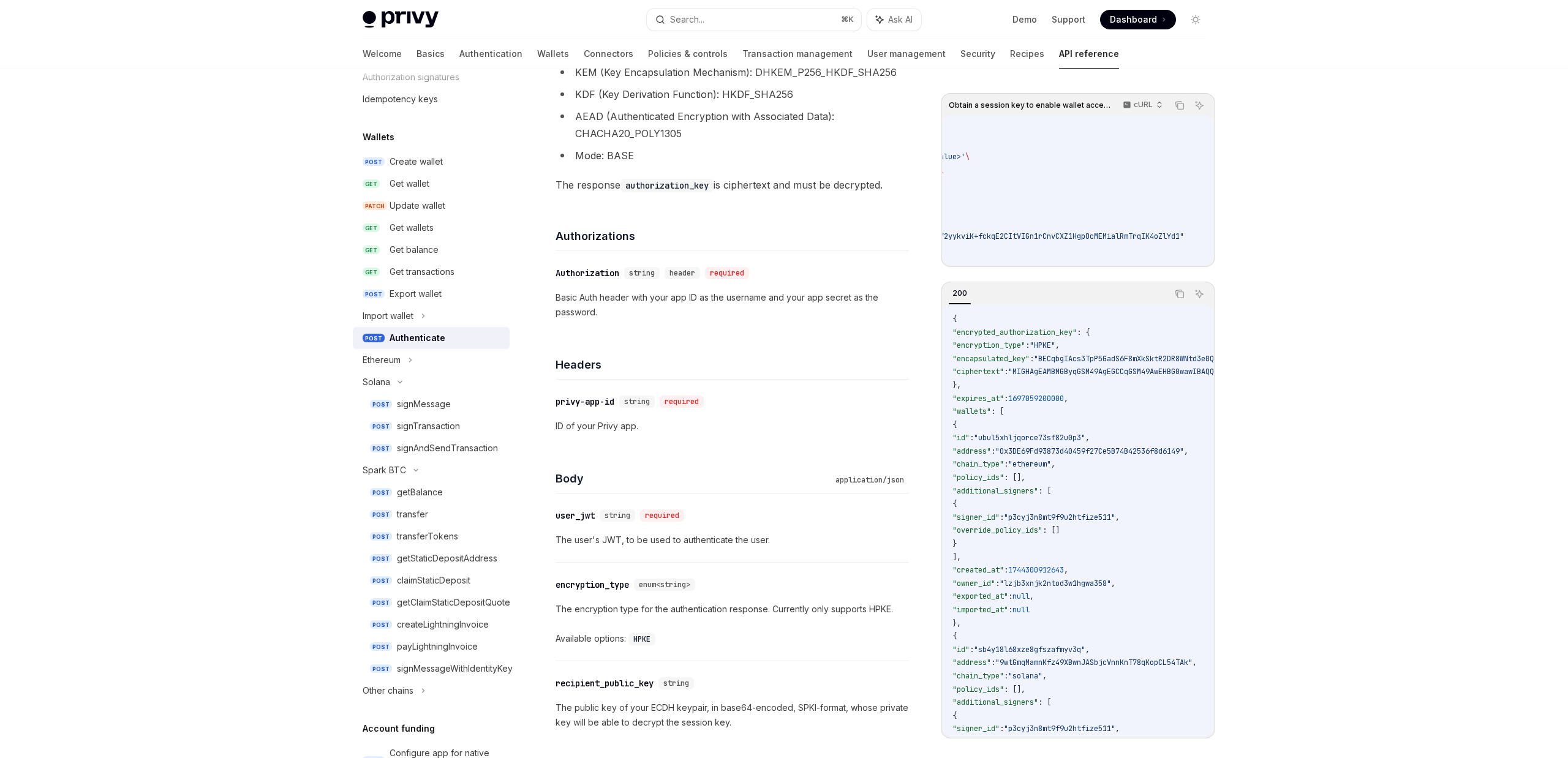
scroll to position [1, 0]
click at [640, 327] on div "​ Authorization string header required Basic Auth header with your app ID as th…" at bounding box center [732, 292] width 353 height 83
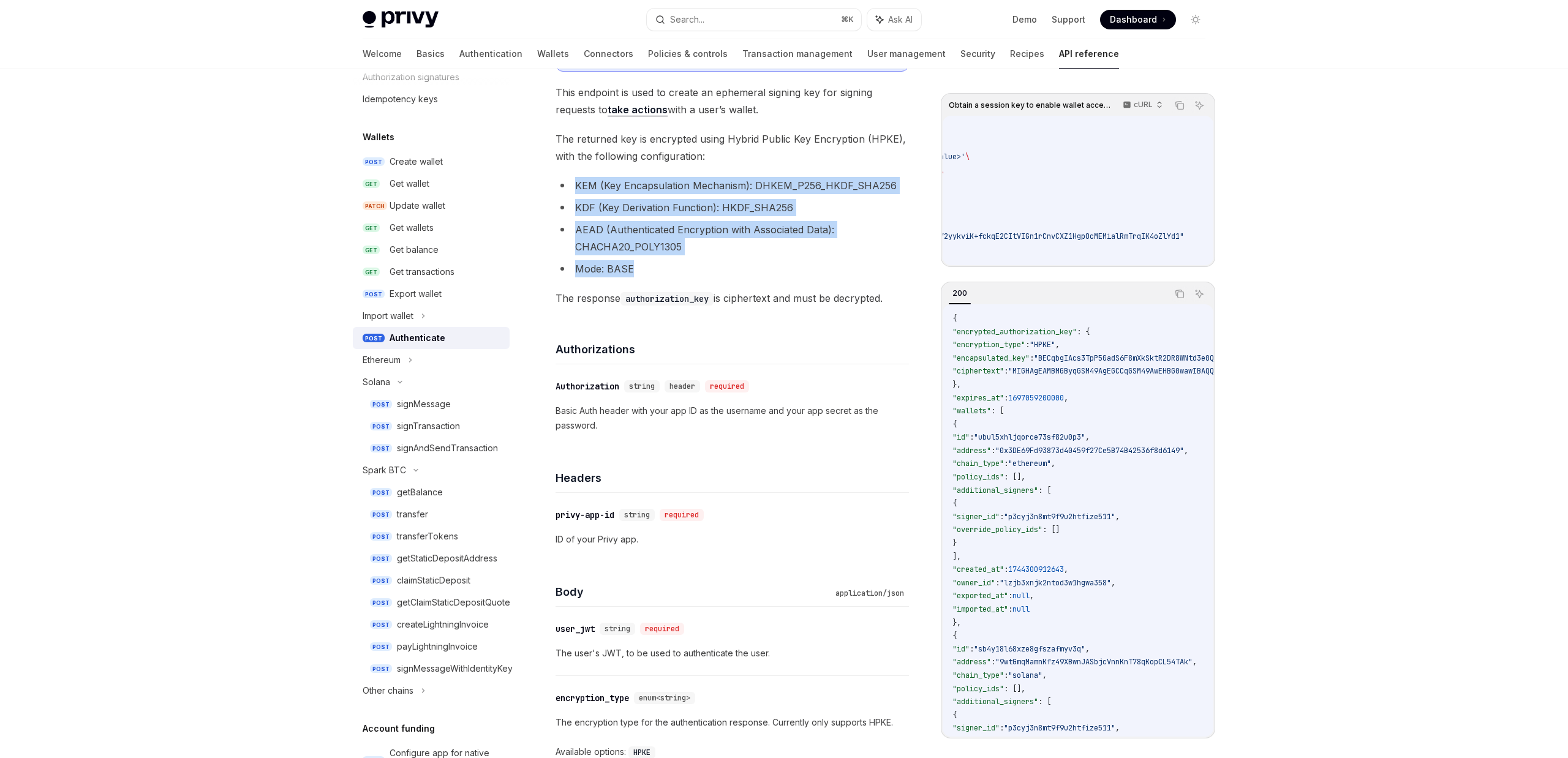
drag, startPoint x: 644, startPoint y: 270, endPoint x: 569, endPoint y: 180, distance: 117.2
click at [569, 180] on ul "KEM (Key Encapsulation Mechanism): DHKEM_P256_HKDF_SHA256 KDF (Key Derivation F…" at bounding box center [732, 227] width 353 height 100
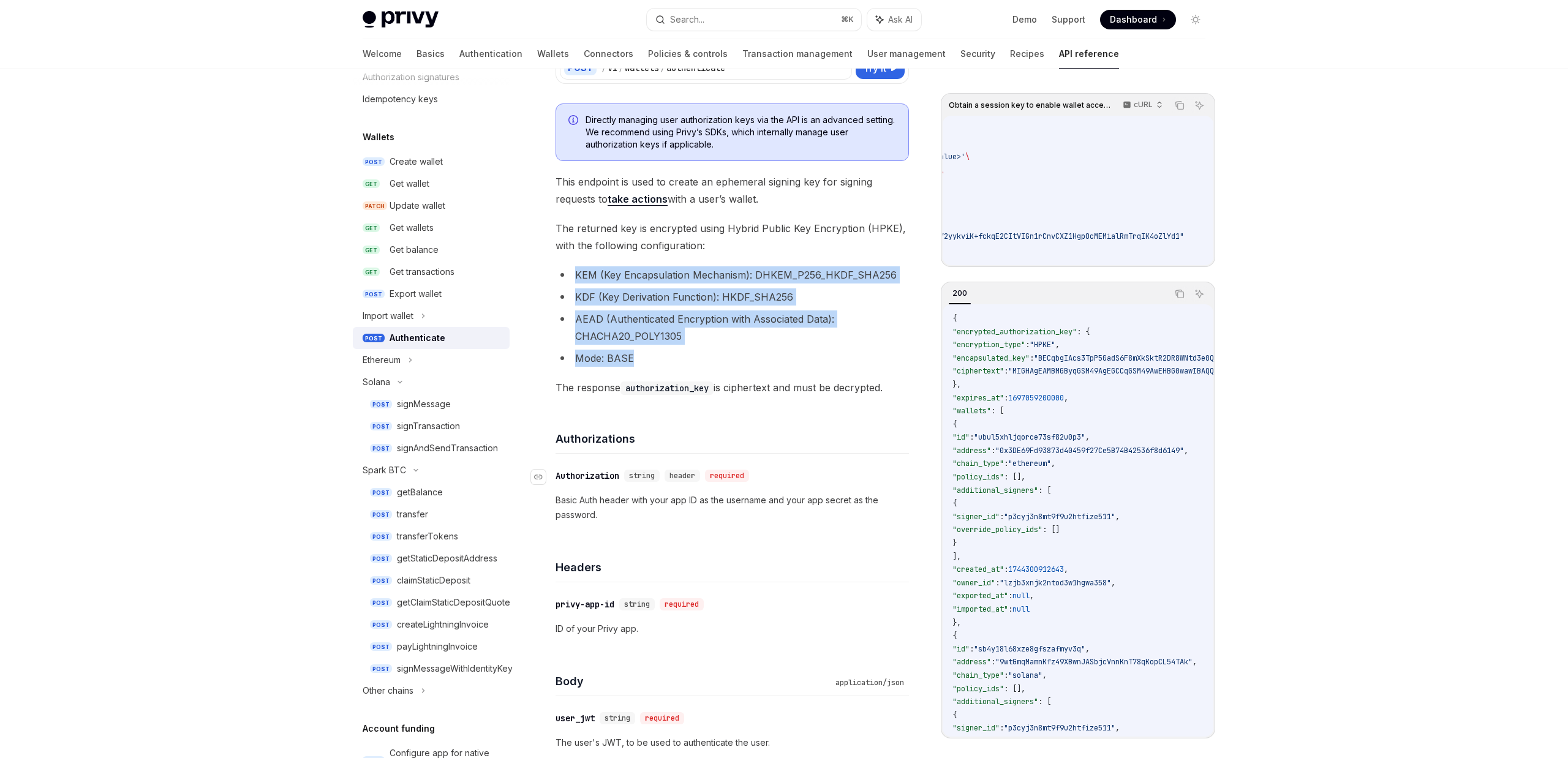
scroll to position [120, 0]
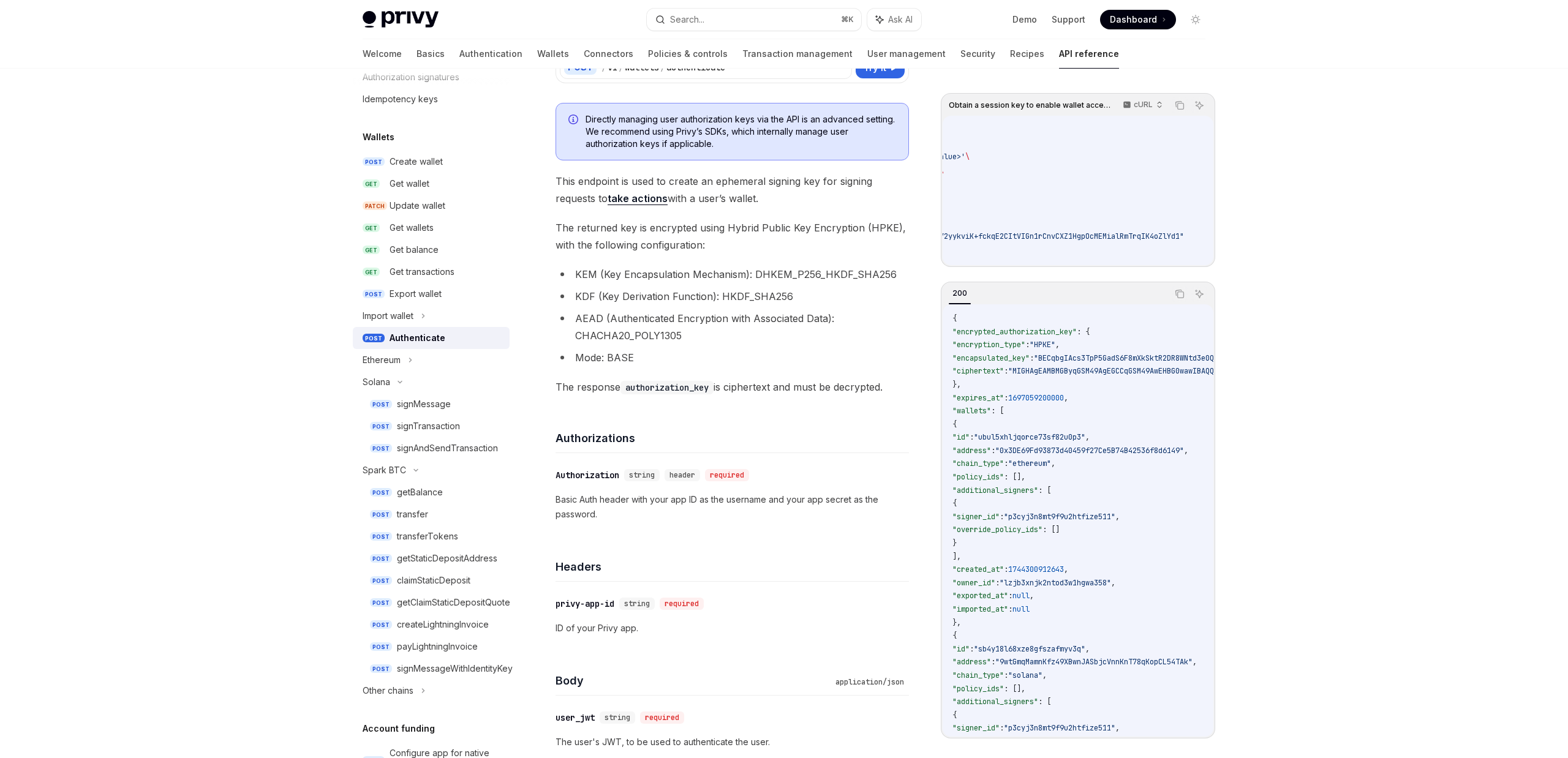
click at [718, 399] on div "Directly managing user authorization keys via the API is an advanced setting. W…" at bounding box center [732, 712] width 353 height 1218
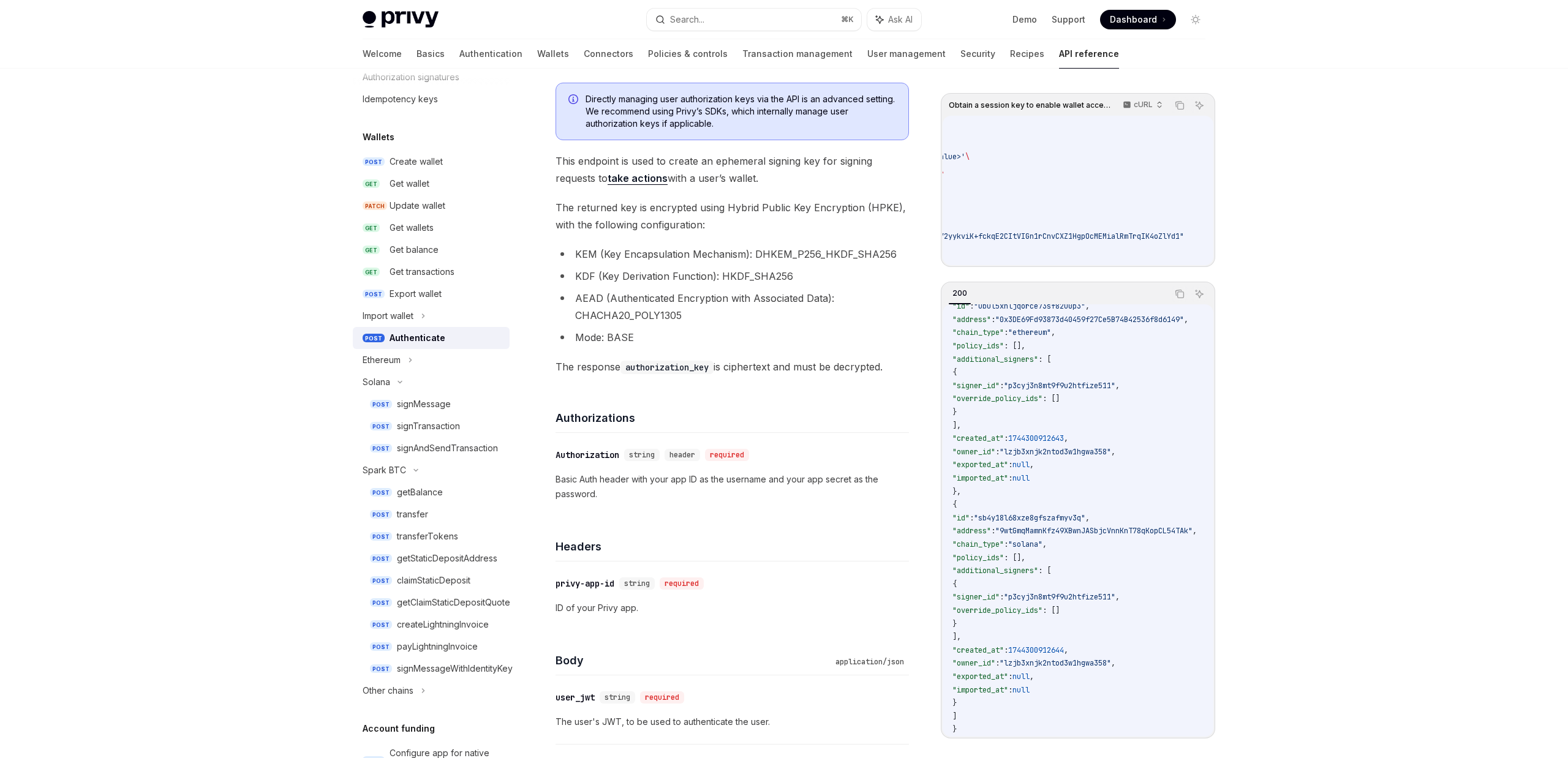
scroll to position [0, 0]
